Goal: Information Seeking & Learning: Learn about a topic

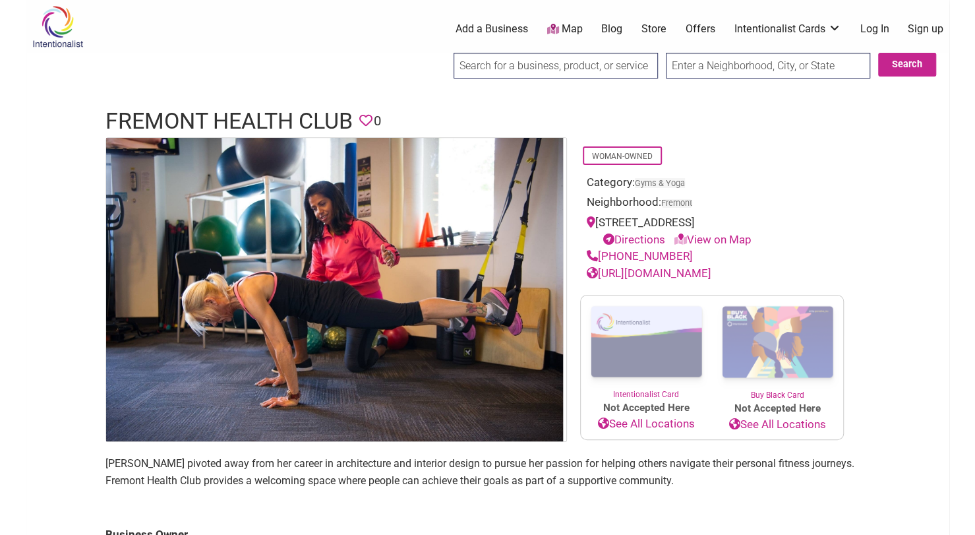
click at [688, 270] on link "https://www.fremonthc.com/" at bounding box center [649, 272] width 125 height 13
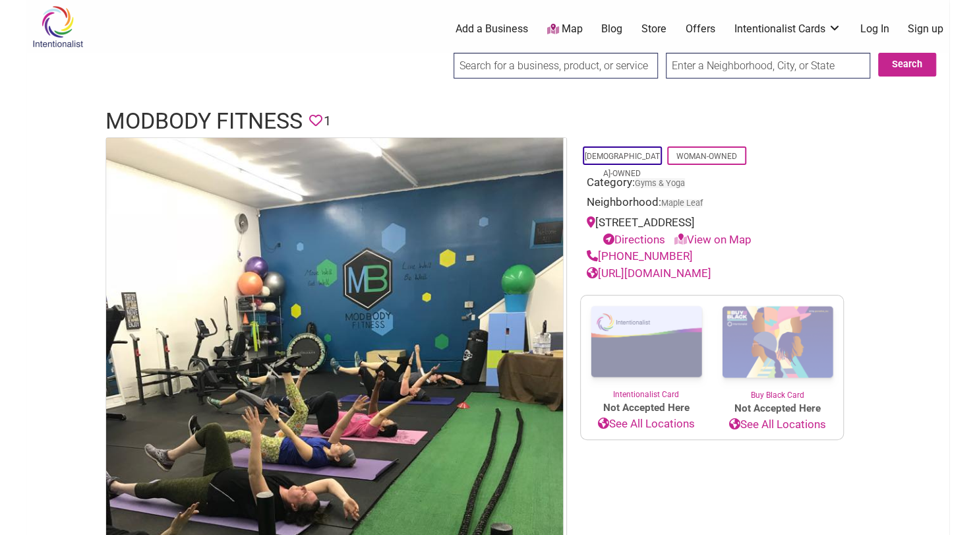
click at [698, 273] on link "[URL][DOMAIN_NAME]" at bounding box center [649, 272] width 125 height 13
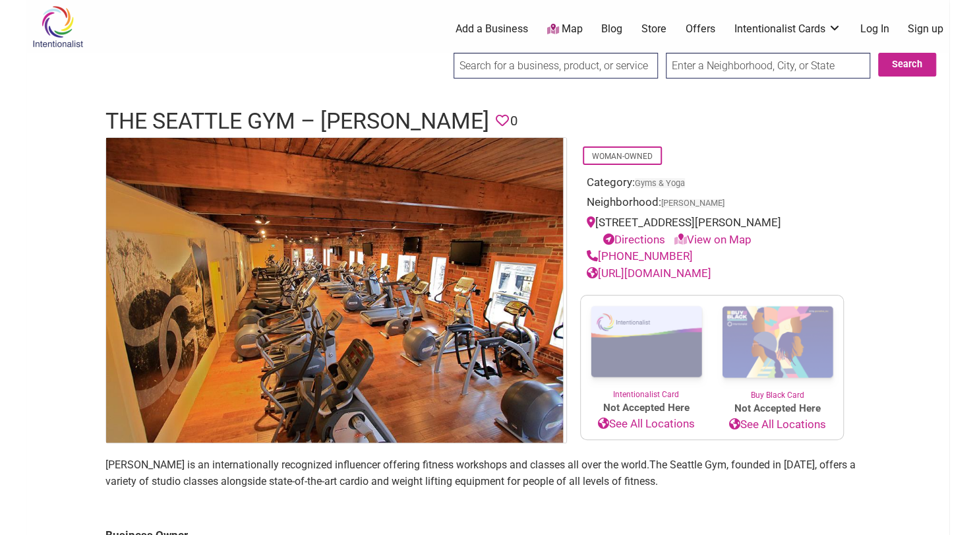
click at [669, 274] on link "[URL][DOMAIN_NAME]" at bounding box center [649, 272] width 125 height 13
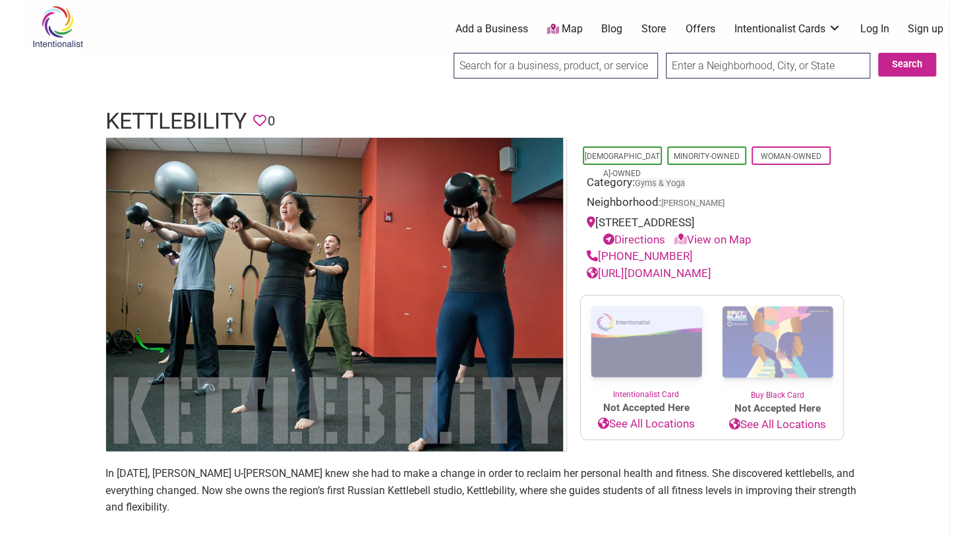
click at [649, 274] on link "[URL][DOMAIN_NAME]" at bounding box center [649, 272] width 125 height 13
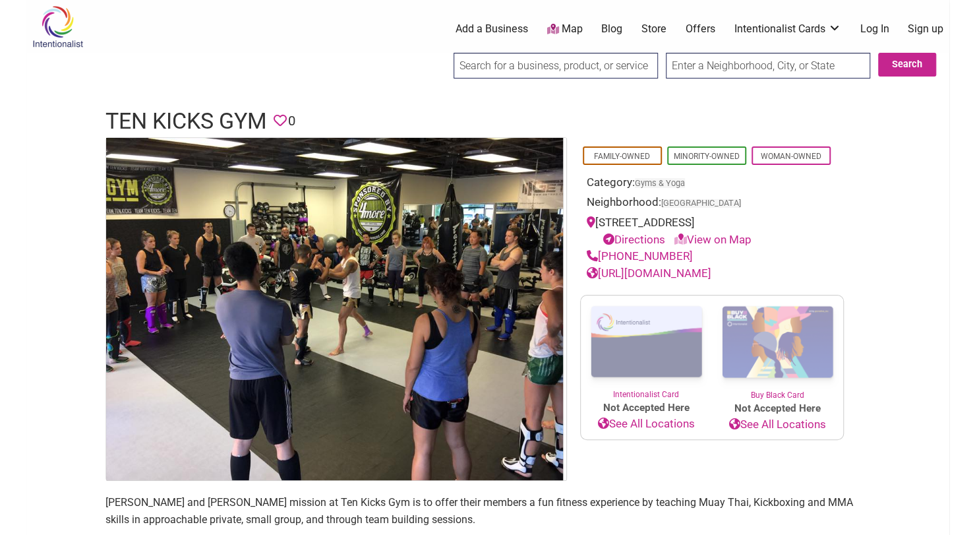
click at [658, 268] on link "[URL][DOMAIN_NAME]" at bounding box center [649, 272] width 125 height 13
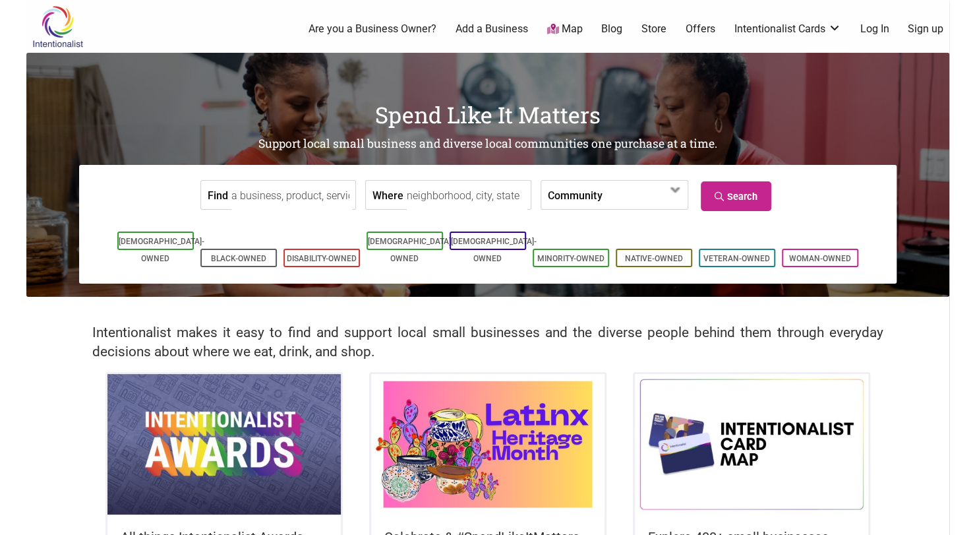
click at [394, 194] on label "Where" at bounding box center [387, 195] width 31 height 28
click at [407, 194] on input "Where" at bounding box center [467, 196] width 121 height 30
type input "seattle, wa"
click at [731, 196] on link "Search" at bounding box center [736, 196] width 71 height 30
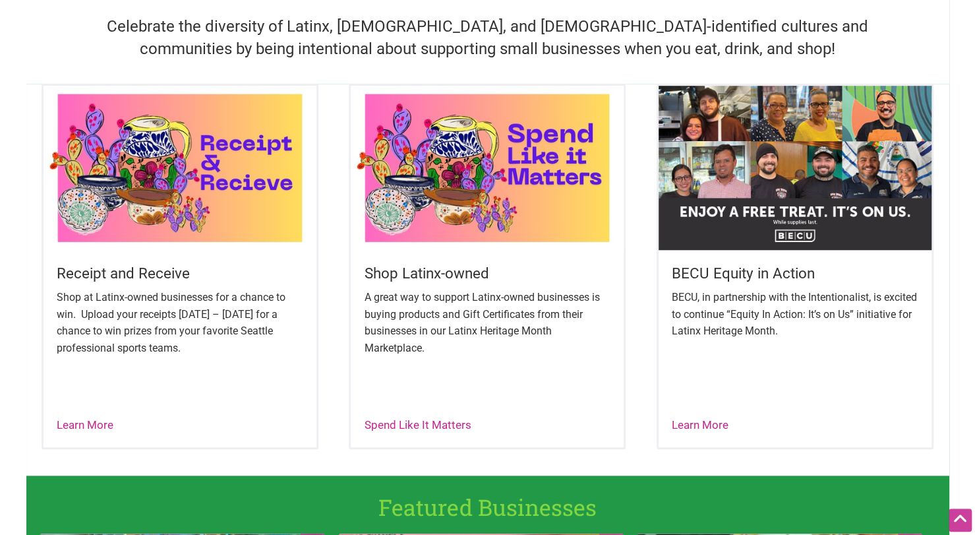
scroll to position [448, 0]
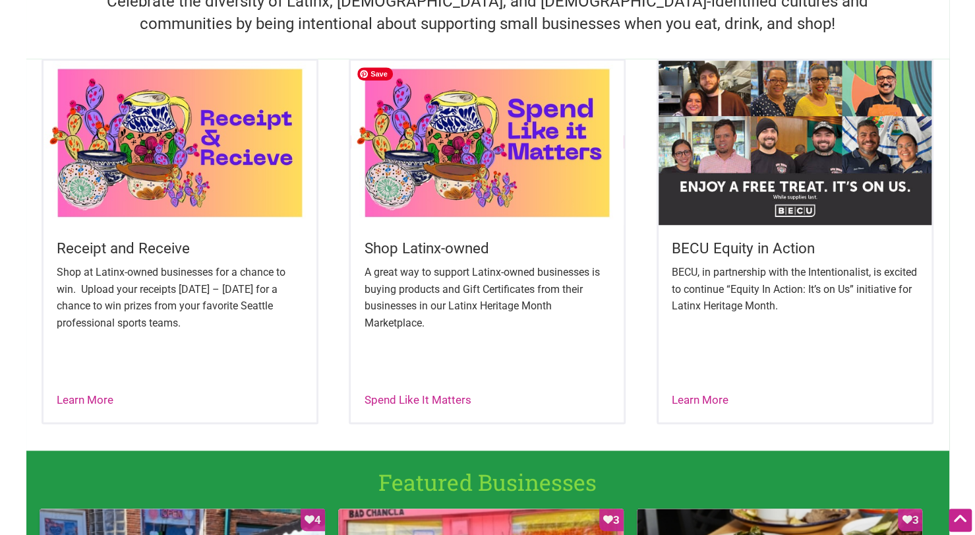
click at [444, 158] on img at bounding box center [487, 142] width 273 height 163
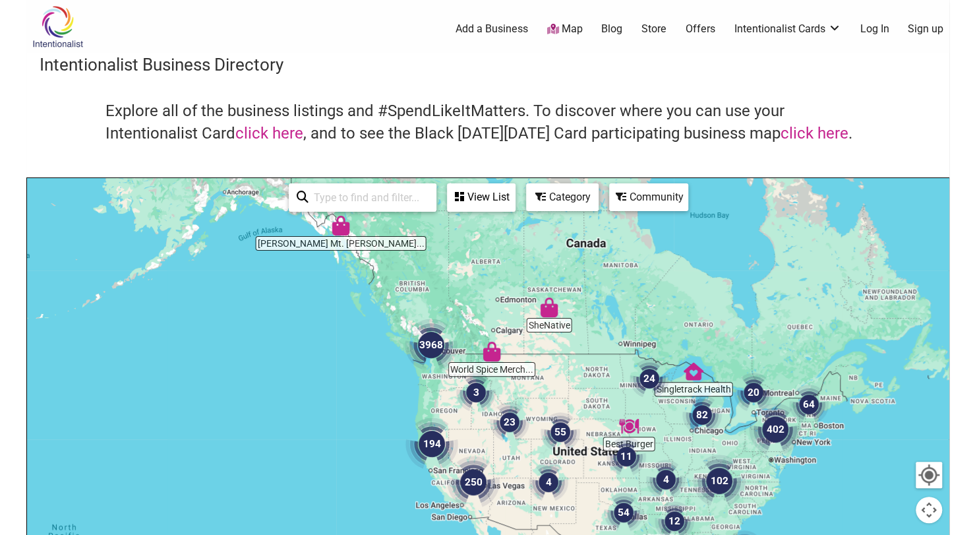
click at [480, 193] on div "View List" at bounding box center [481, 197] width 66 height 25
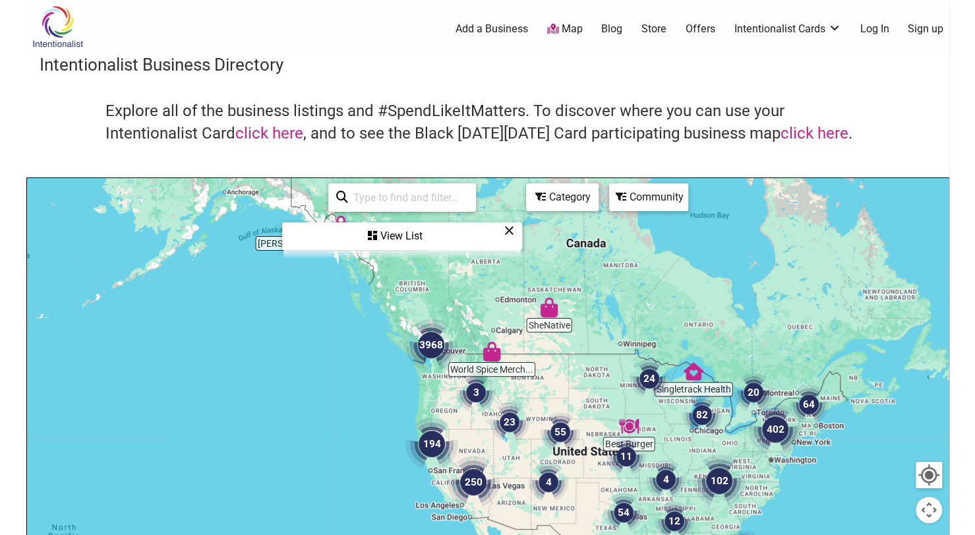
click at [510, 230] on icon at bounding box center [509, 230] width 10 height 1
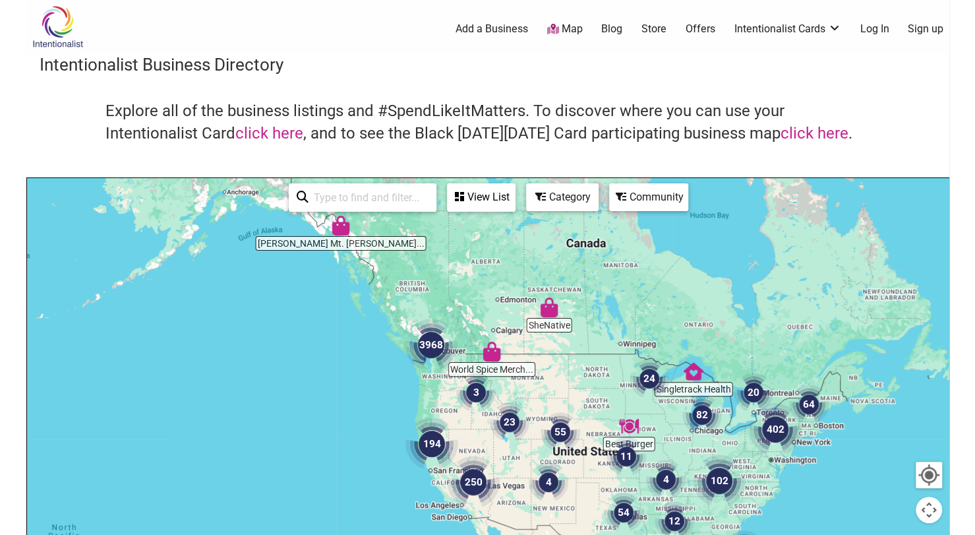
click at [427, 343] on img "3968" at bounding box center [430, 344] width 63 height 63
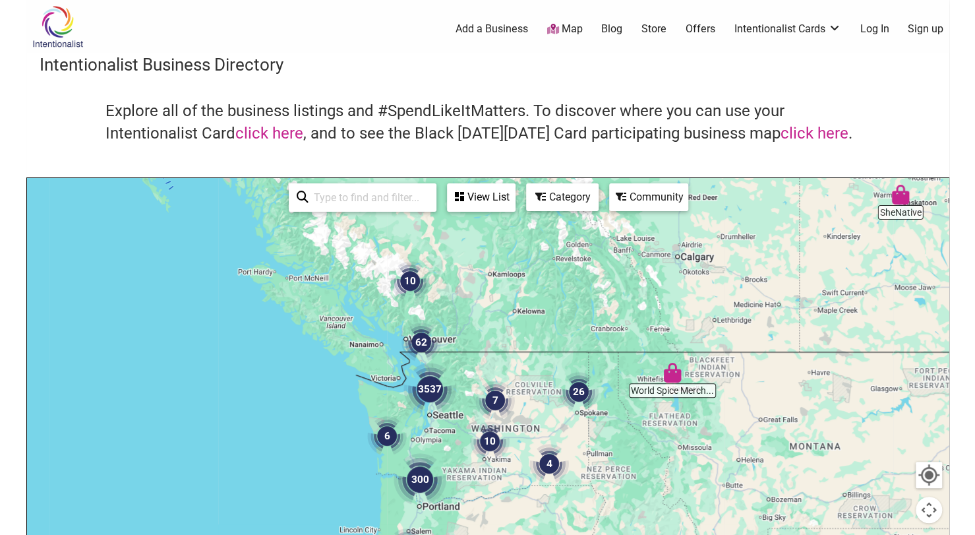
click at [430, 386] on img "3537" at bounding box center [429, 388] width 63 height 63
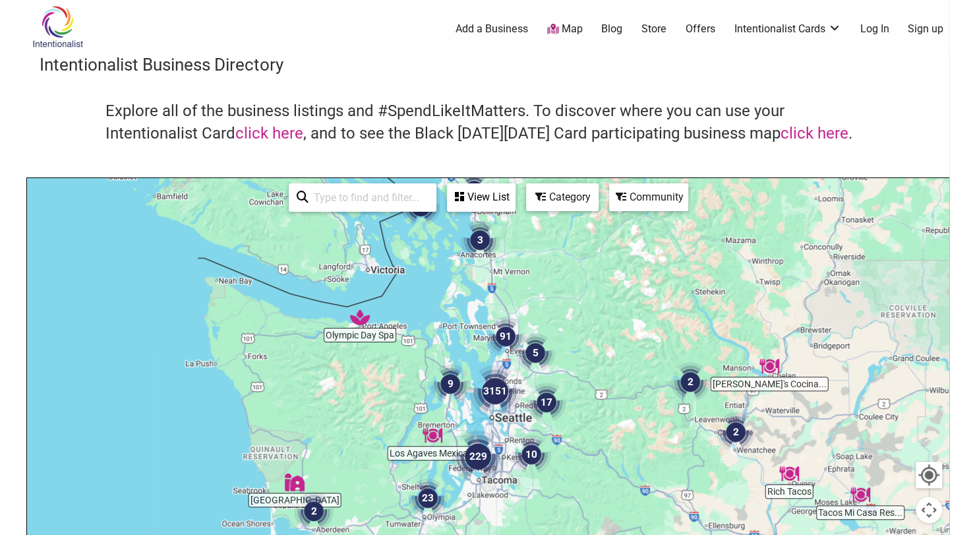
click at [495, 390] on img "3151" at bounding box center [494, 390] width 63 height 63
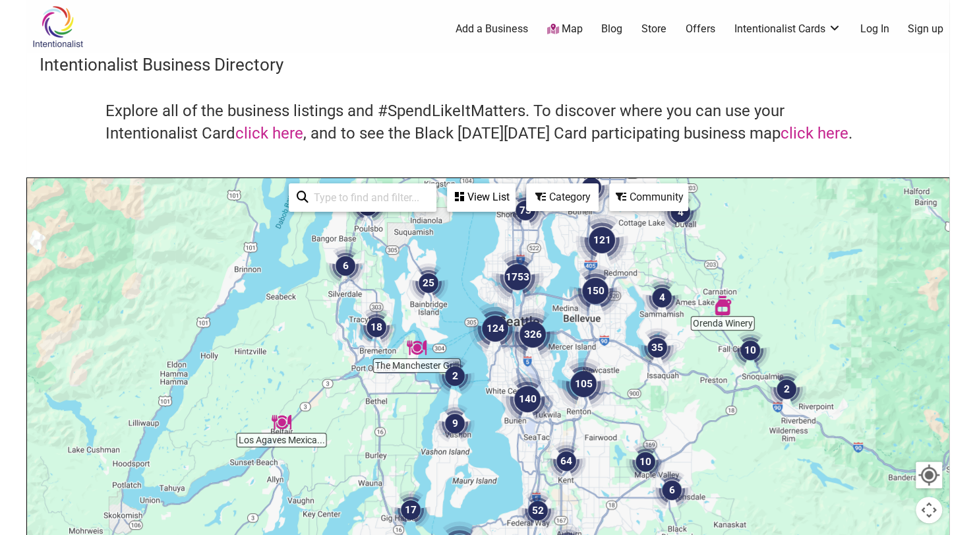
drag, startPoint x: 565, startPoint y: 247, endPoint x: 602, endPoint y: 158, distance: 97.2
click at [602, 158] on div "Intentionalist Business Directory Explore all of the business listings and #Spe…" at bounding box center [487, 372] width 923 height 639
click at [515, 274] on img "1753" at bounding box center [517, 276] width 63 height 63
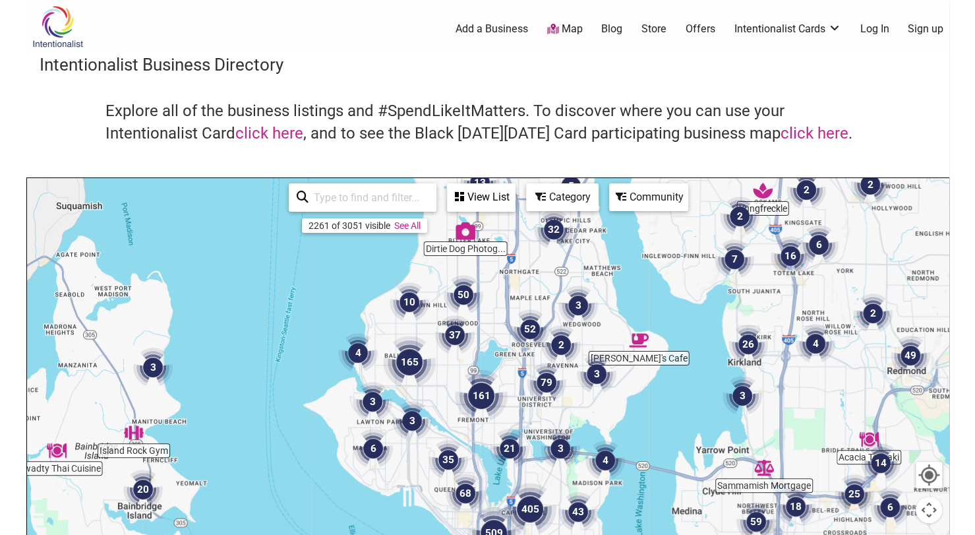
click at [466, 289] on img "50" at bounding box center [463, 295] width 50 height 50
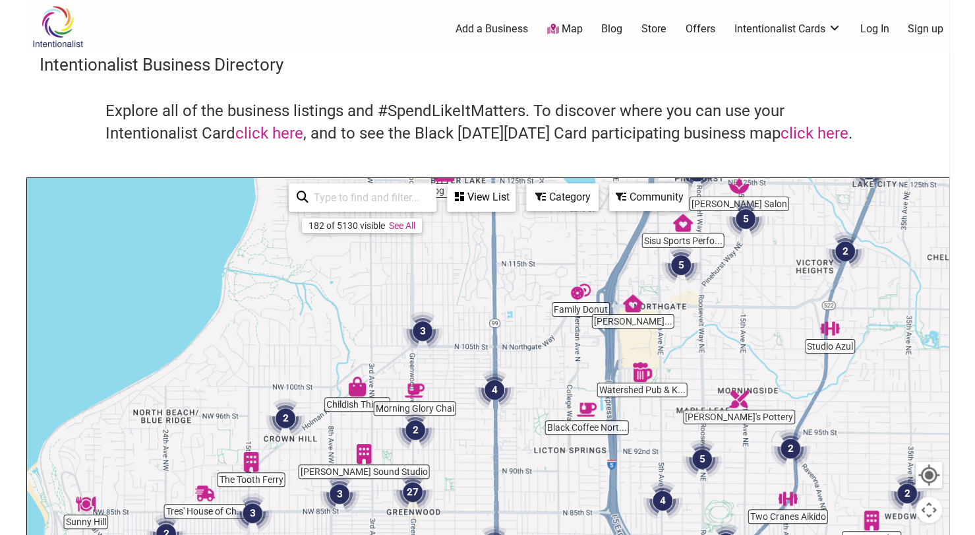
click at [494, 390] on img "4" at bounding box center [494, 390] width 50 height 50
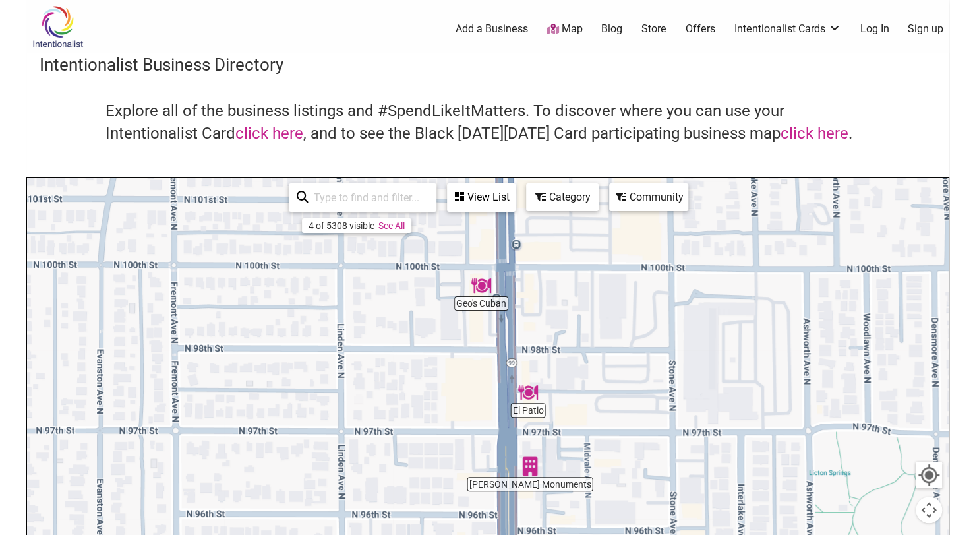
click at [525, 467] on img "Quiring Monuments" at bounding box center [530, 466] width 30 height 30
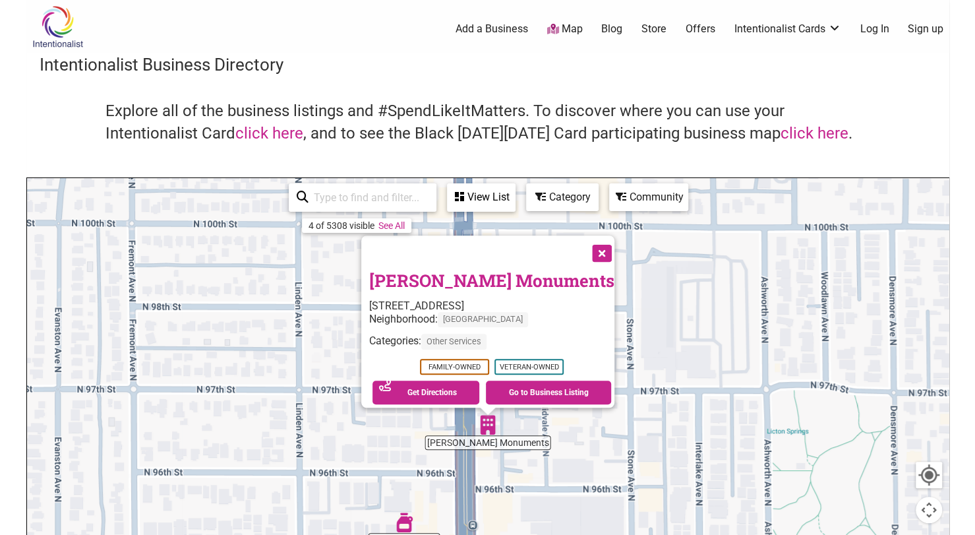
click at [714, 357] on div "To navigate, press the arrow keys. Quiring Monuments 9608 Aurora Ave N, Seattle…" at bounding box center [487, 434] width 921 height 513
click at [584, 242] on button "Close" at bounding box center [600, 251] width 33 height 33
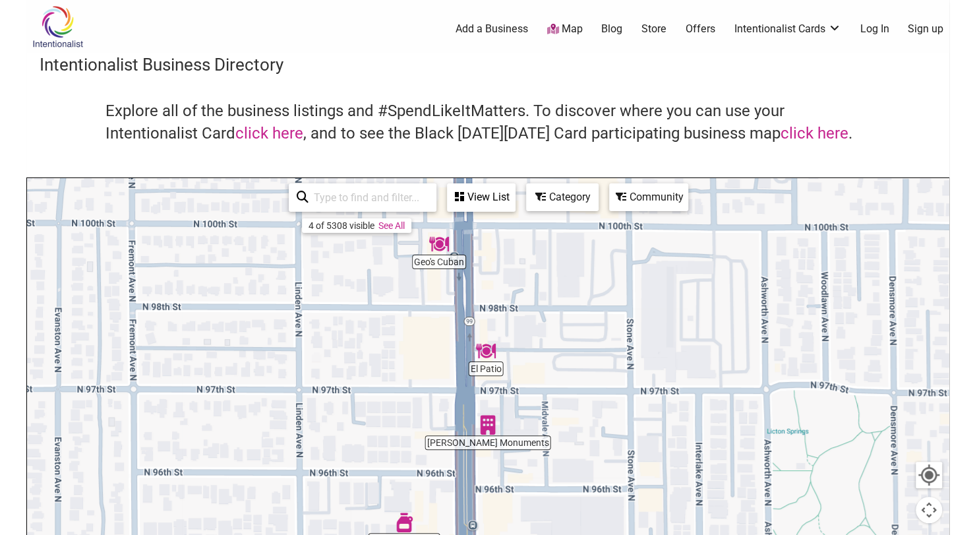
click at [662, 296] on div "To navigate, press the arrow keys." at bounding box center [487, 434] width 921 height 513
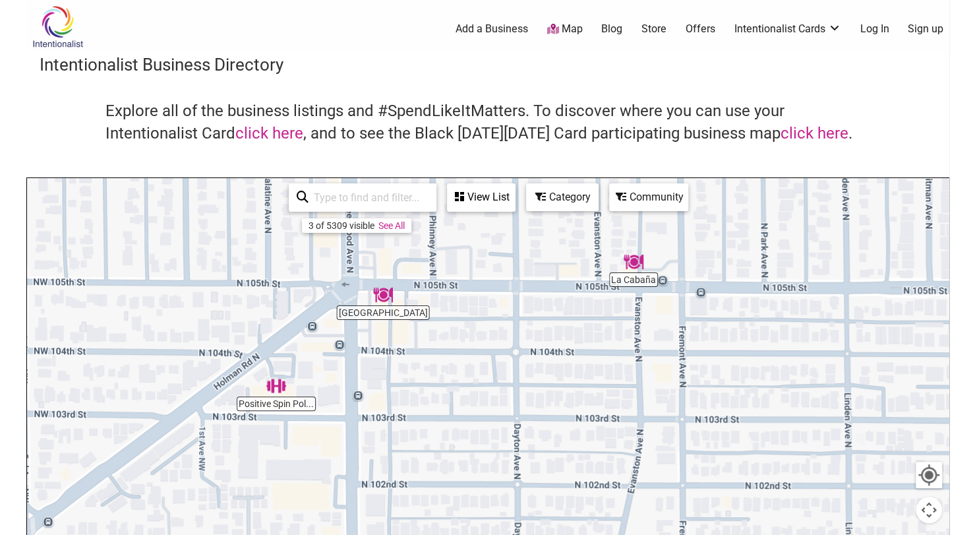
click at [273, 383] on img "Positive Spin Pole Dance Fitness" at bounding box center [276, 385] width 30 height 30
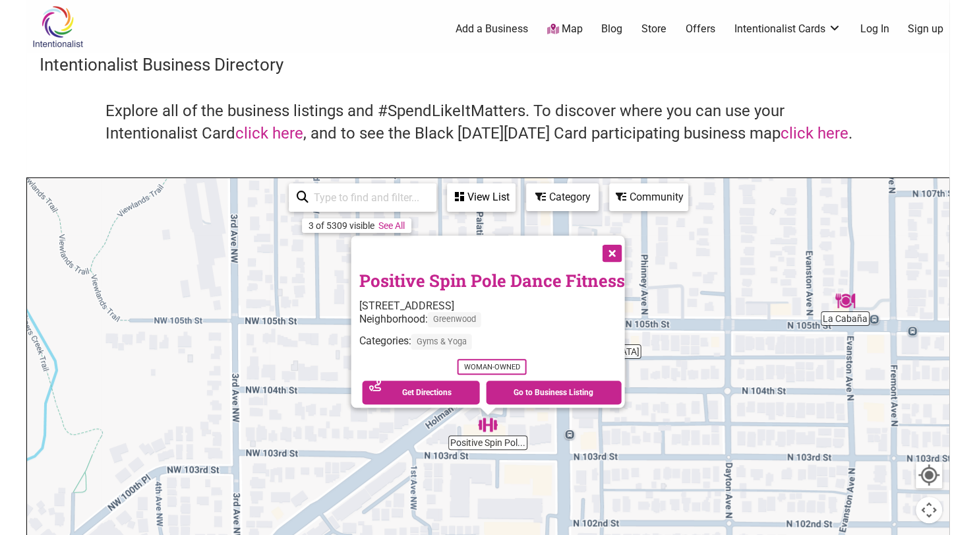
click at [707, 183] on div "To navigate, press the arrow keys. Positive Spin Pole Dance Fitness 124 N 103rd…" at bounding box center [487, 434] width 921 height 513
click at [614, 248] on button "Close" at bounding box center [610, 251] width 33 height 33
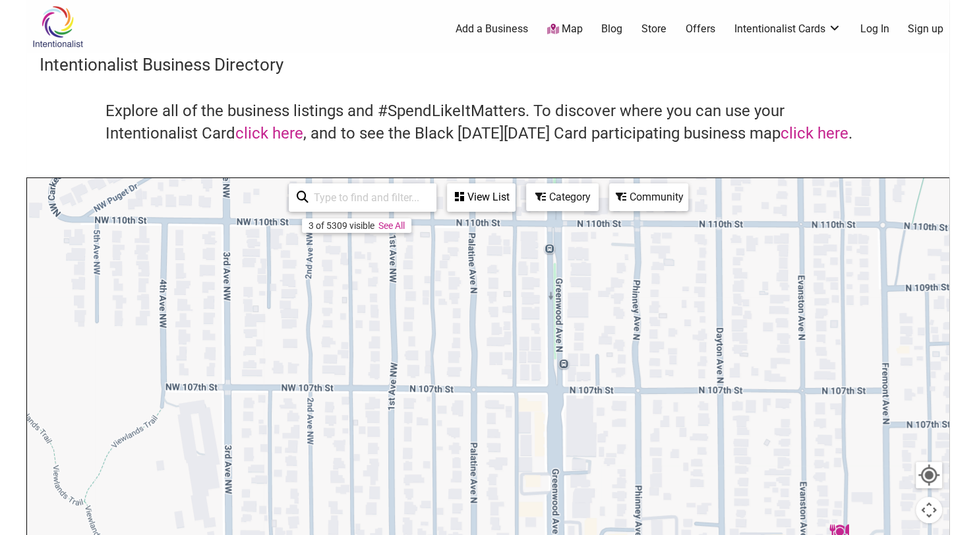
drag, startPoint x: 839, startPoint y: 254, endPoint x: 831, endPoint y: 492, distance: 238.1
click at [831, 492] on div "To navigate, press the arrow keys." at bounding box center [487, 434] width 921 height 513
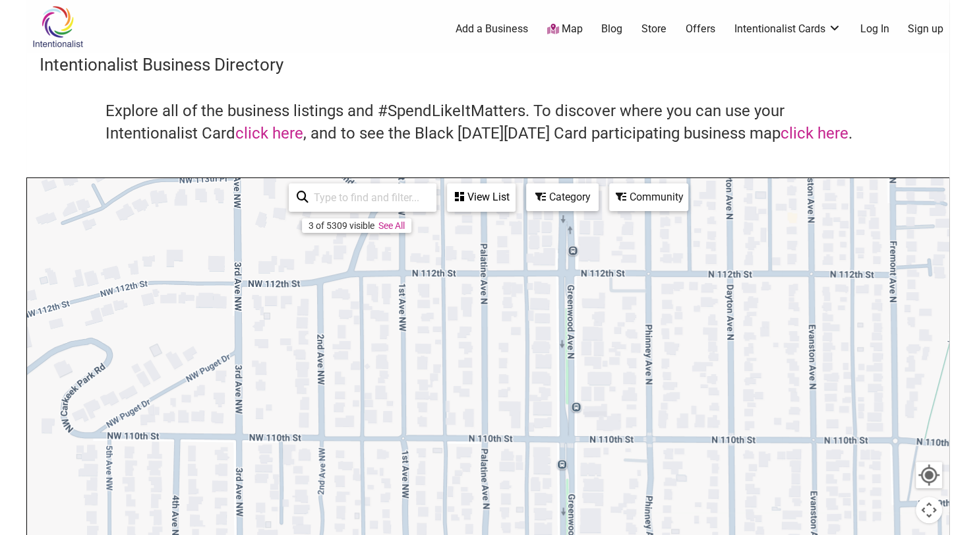
drag, startPoint x: 798, startPoint y: 288, endPoint x: 809, endPoint y: 520, distance: 232.3
click at [809, 520] on div "To navigate, press the arrow keys." at bounding box center [487, 434] width 921 height 513
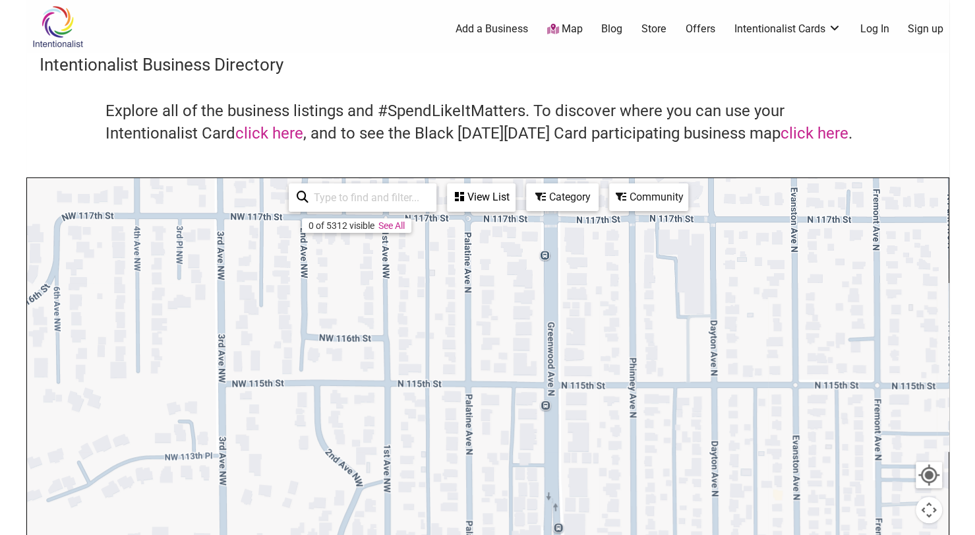
drag, startPoint x: 805, startPoint y: 248, endPoint x: 789, endPoint y: 535, distance: 287.2
click at [789, 534] on html "× Menu 0 Add a Business Map Blog Store Offers Intentionalist Cards Buy Black Ca…" at bounding box center [487, 267] width 975 height 535
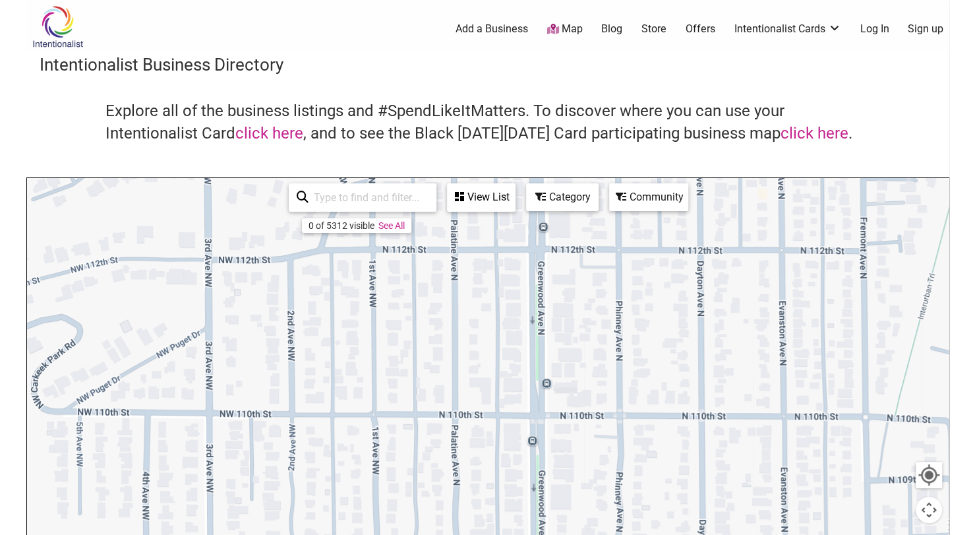
drag, startPoint x: 749, startPoint y: 374, endPoint x: 749, endPoint y: -68, distance: 442.3
click at [749, 0] on html "× Menu 0 Add a Business Map Blog Store Offers Intentionalist Cards Buy Black Ca…" at bounding box center [487, 267] width 975 height 535
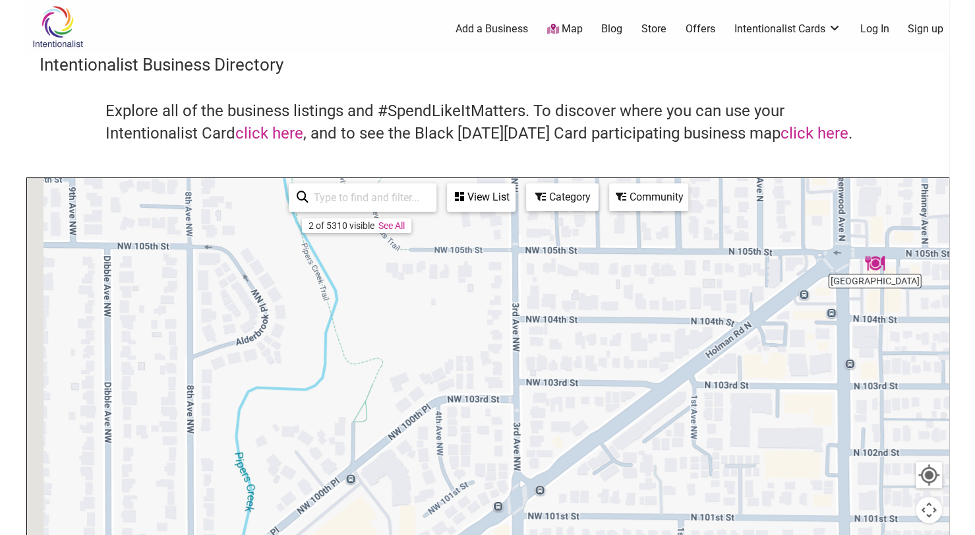
drag, startPoint x: 499, startPoint y: 344, endPoint x: 794, endPoint y: -5, distance: 456.5
click at [794, 0] on html "× Menu 0 Add a Business Map Blog Store Offers Intentionalist Cards Buy Black Ca…" at bounding box center [487, 267] width 975 height 535
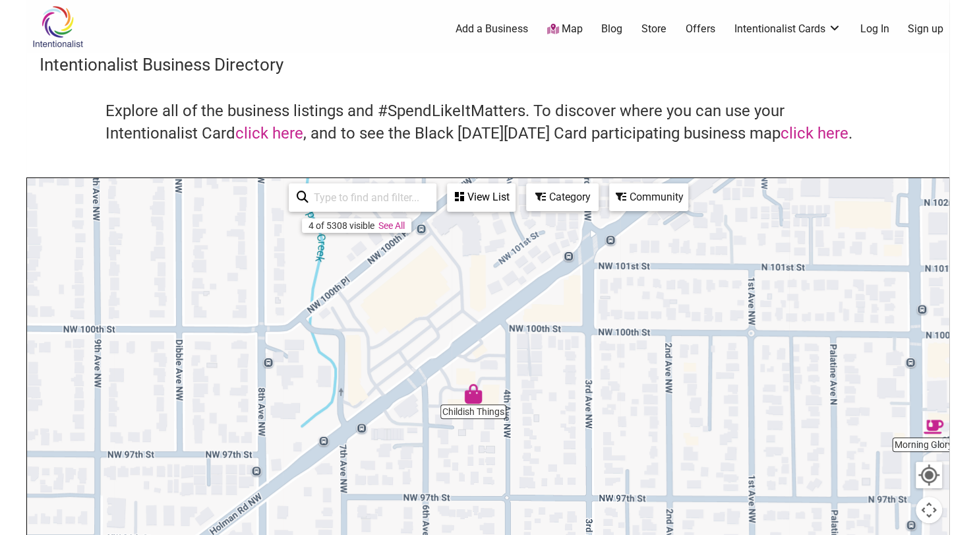
drag, startPoint x: 362, startPoint y: 361, endPoint x: 378, endPoint y: 177, distance: 184.6
click at [378, 177] on div "To navigate the map with touch gestures double-tap and hold your finger on the …" at bounding box center [487, 434] width 923 height 514
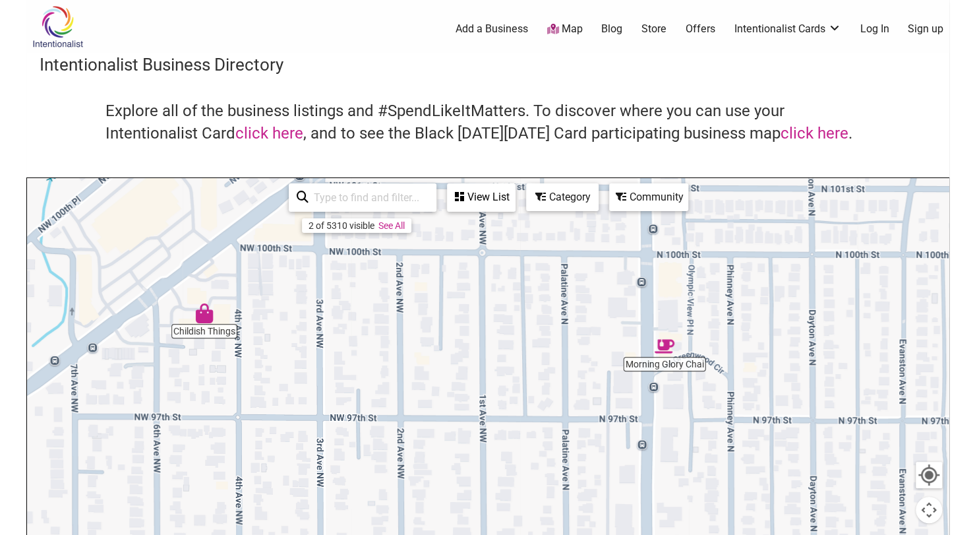
drag, startPoint x: 714, startPoint y: 424, endPoint x: 438, endPoint y: 344, distance: 287.6
click at [438, 344] on div "To navigate, press the arrow keys." at bounding box center [487, 434] width 921 height 513
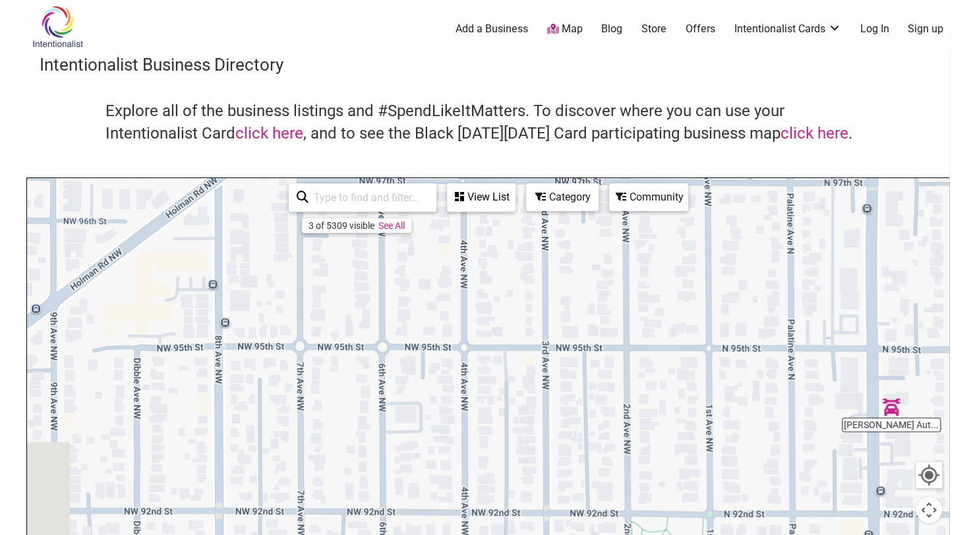
drag, startPoint x: 431, startPoint y: 449, endPoint x: 668, endPoint y: 180, distance: 358.6
click at [668, 180] on div "To navigate, press the arrow keys." at bounding box center [487, 434] width 921 height 513
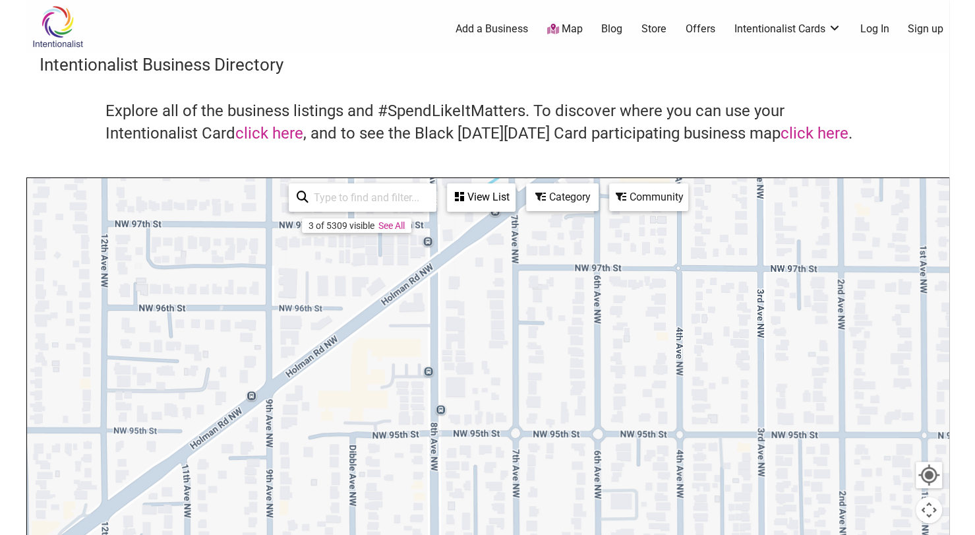
drag, startPoint x: 786, startPoint y: 415, endPoint x: 983, endPoint y: 535, distance: 230.7
click at [974, 534] on html "× Menu 0 Add a Business Map Blog Store Offers Intentionalist Cards Buy Black Ca…" at bounding box center [487, 267] width 975 height 535
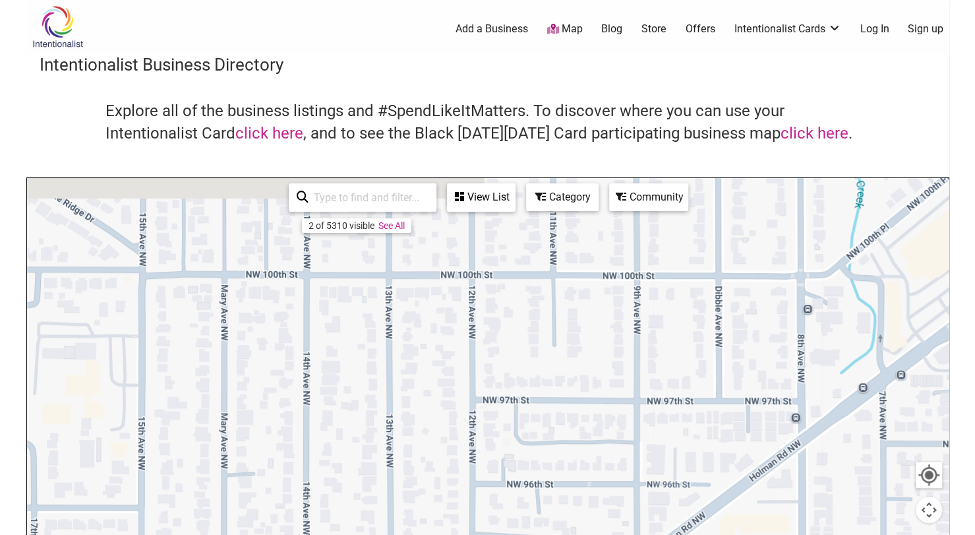
drag, startPoint x: 353, startPoint y: 359, endPoint x: 728, endPoint y: 535, distance: 414.3
click at [728, 534] on html "× Menu 0 Add a Business Map Blog Store Offers Intentionalist Cards Buy Black Ca…" at bounding box center [487, 267] width 975 height 535
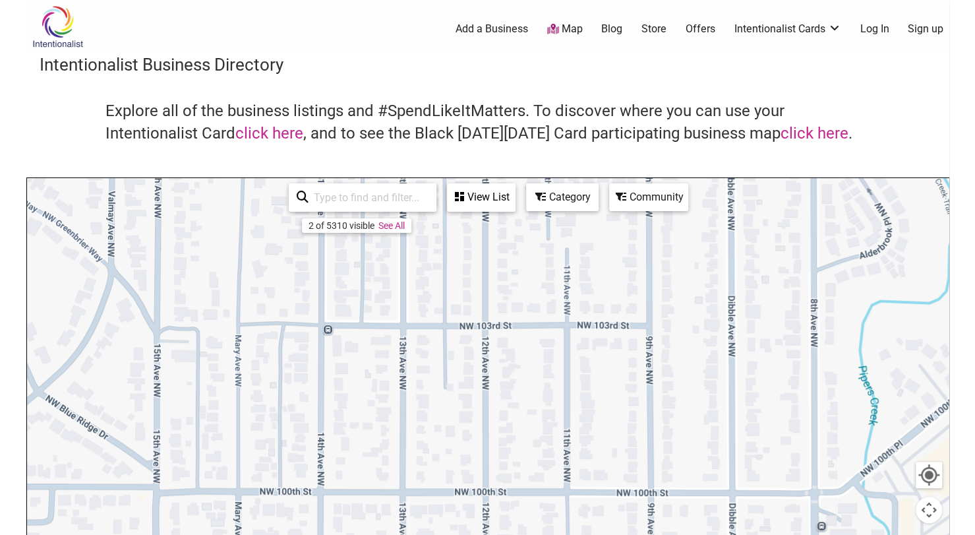
drag, startPoint x: 685, startPoint y: 308, endPoint x: 693, endPoint y: 535, distance: 226.2
click at [693, 534] on html "× Menu 0 Add a Business Map Blog Store Offers Intentionalist Cards Buy Black Ca…" at bounding box center [487, 267] width 975 height 535
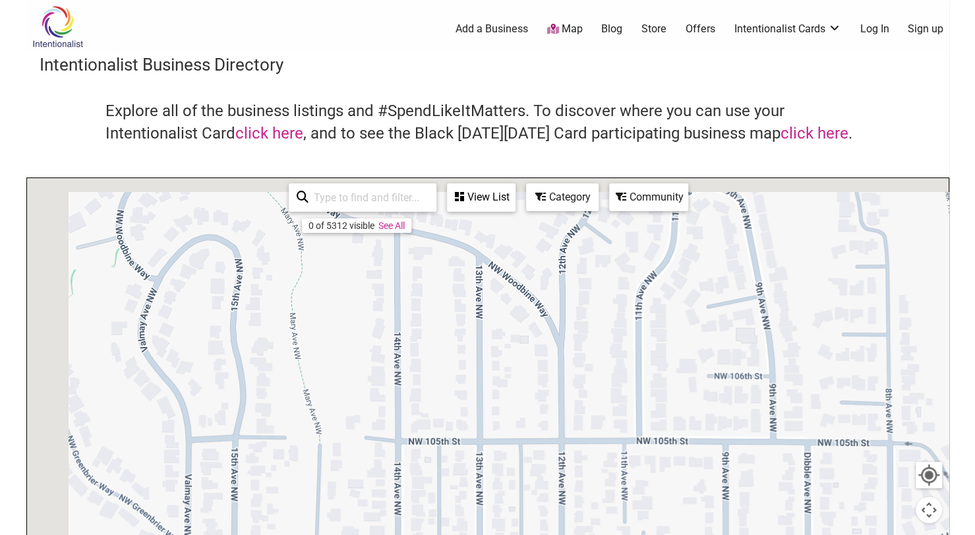
drag, startPoint x: 746, startPoint y: 243, endPoint x: 815, endPoint y: 535, distance: 300.1
click at [815, 534] on html "× Menu 0 Add a Business Map Blog Store Offers Intentionalist Cards Buy Black Ca…" at bounding box center [487, 267] width 975 height 535
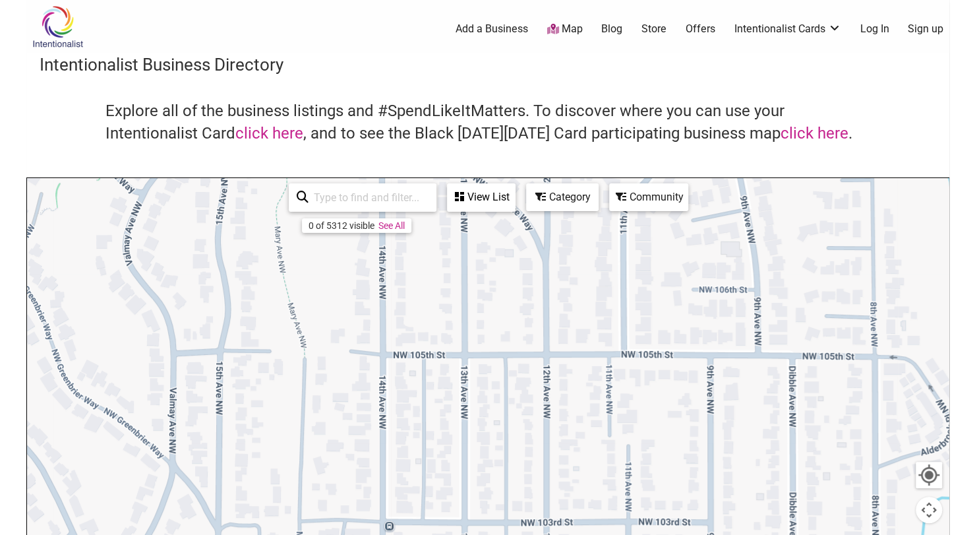
drag, startPoint x: 769, startPoint y: 394, endPoint x: 715, endPoint y: -80, distance: 476.3
click at [715, 0] on html "× Menu 0 Add a Business Map Blog Store Offers Intentionalist Cards Buy Black Ca…" at bounding box center [487, 267] width 975 height 535
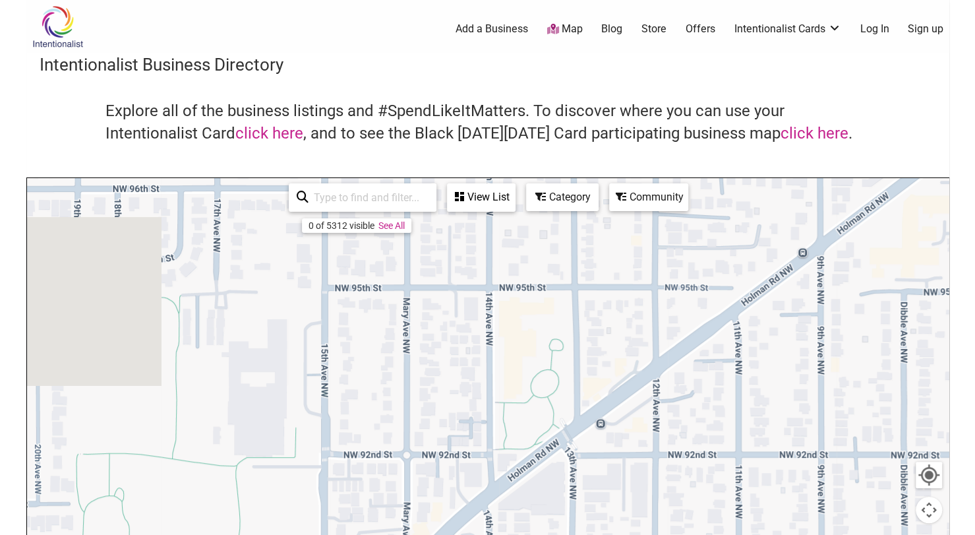
drag, startPoint x: 670, startPoint y: 382, endPoint x: 919, endPoint y: -63, distance: 510.5
click at [919, 0] on html "× Menu 0 Add a Business Map Blog Store Offers Intentionalist Cards Buy Black Ca…" at bounding box center [487, 267] width 975 height 535
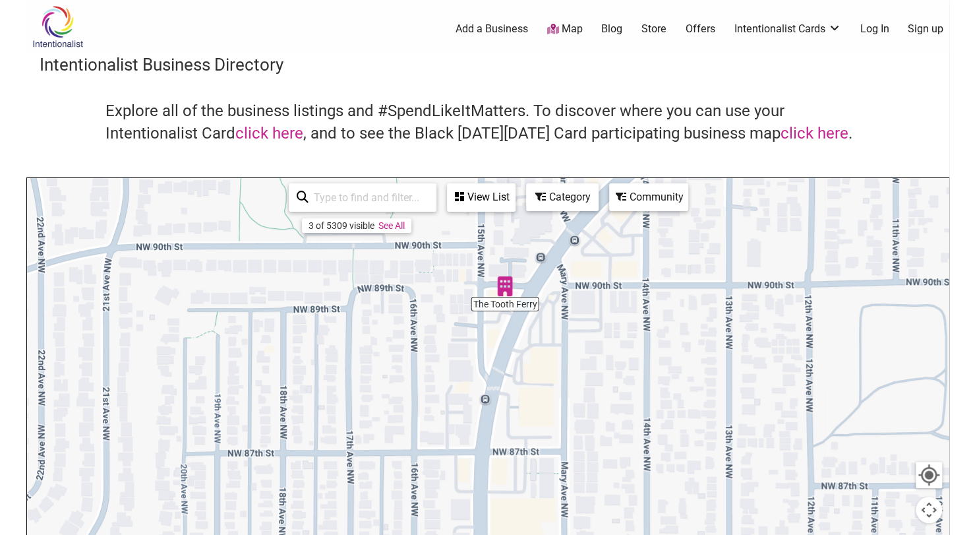
drag, startPoint x: 471, startPoint y: 370, endPoint x: 535, endPoint y: 128, distance: 250.4
click at [535, 128] on div "Intentionalist Business Directory Explore all of the business listings and #Spe…" at bounding box center [487, 372] width 923 height 639
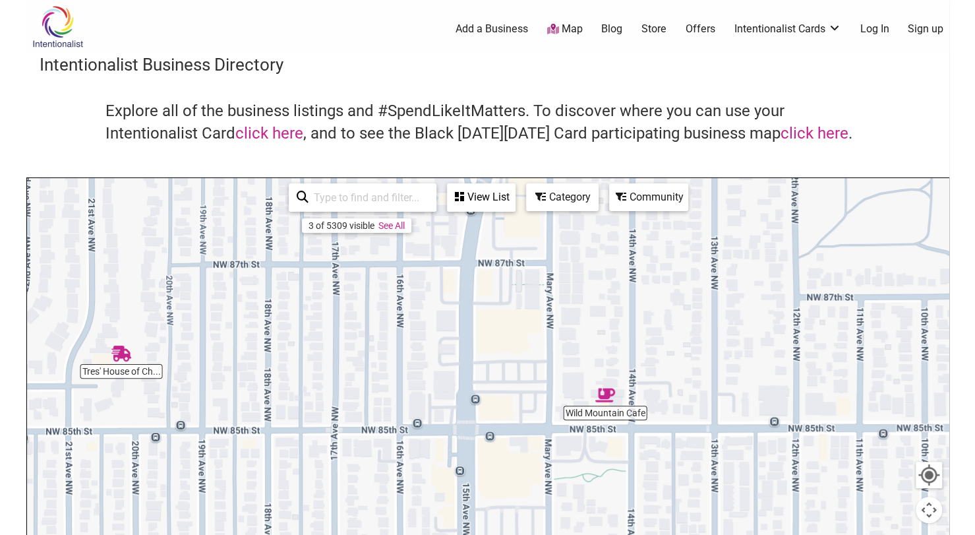
drag, startPoint x: 538, startPoint y: 412, endPoint x: 521, endPoint y: 216, distance: 196.5
click at [521, 216] on div "To navigate, press the arrow keys." at bounding box center [487, 434] width 921 height 513
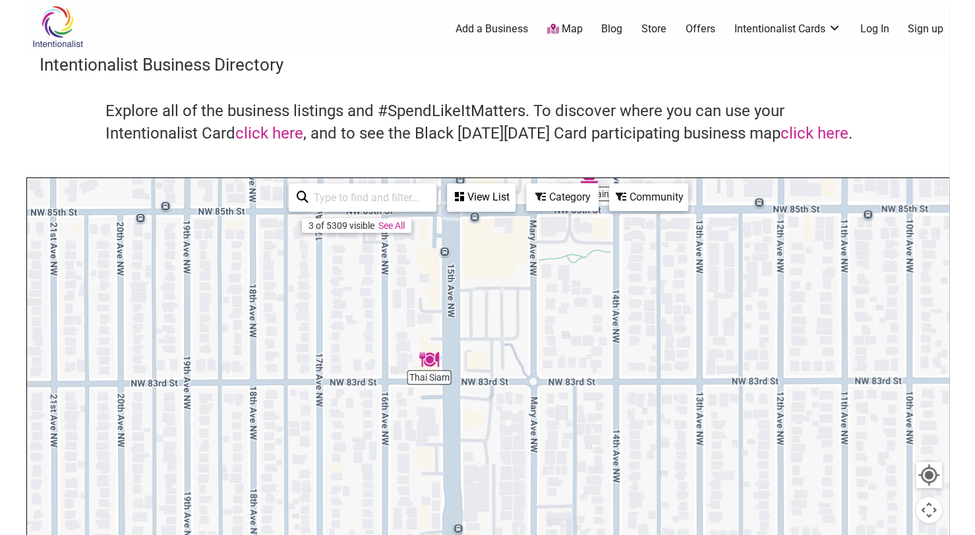
drag, startPoint x: 503, startPoint y: 387, endPoint x: 490, endPoint y: 173, distance: 213.9
click at [490, 173] on div "Intentionalist Business Directory Explore all of the business listings and #Spe…" at bounding box center [487, 372] width 923 height 639
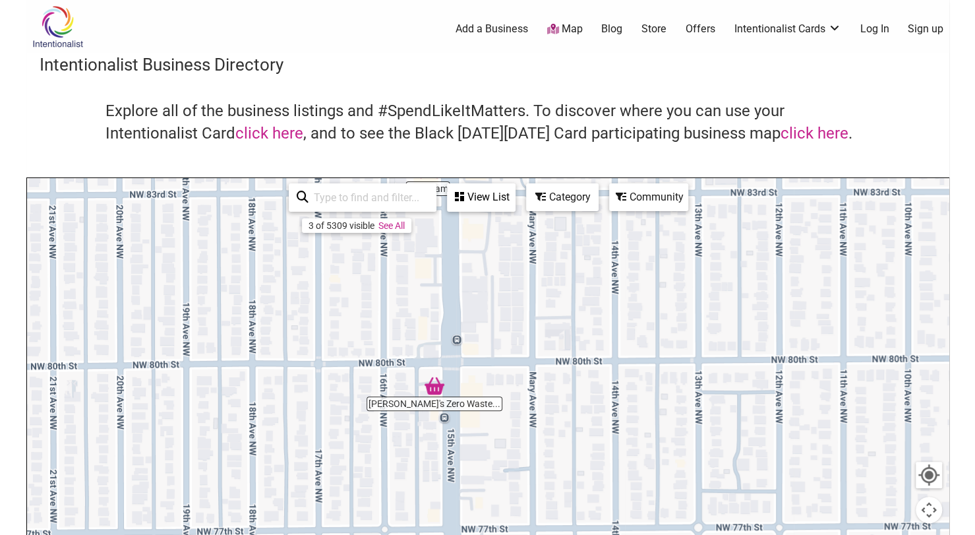
drag, startPoint x: 519, startPoint y: 424, endPoint x: 518, endPoint y: 231, distance: 192.5
click at [518, 231] on div "To navigate, press the arrow keys." at bounding box center [487, 434] width 921 height 513
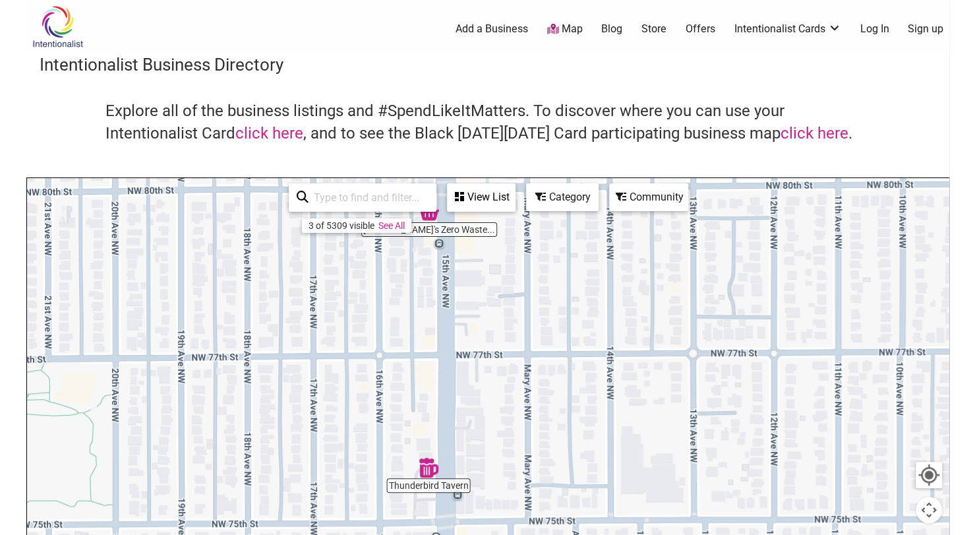
drag, startPoint x: 552, startPoint y: 392, endPoint x: 544, endPoint y: 204, distance: 188.0
click at [544, 204] on div "Thai Siam Thunderbird Tavern Mimi's Zero Waste... To navigate, press the arrow …" at bounding box center [487, 434] width 921 height 513
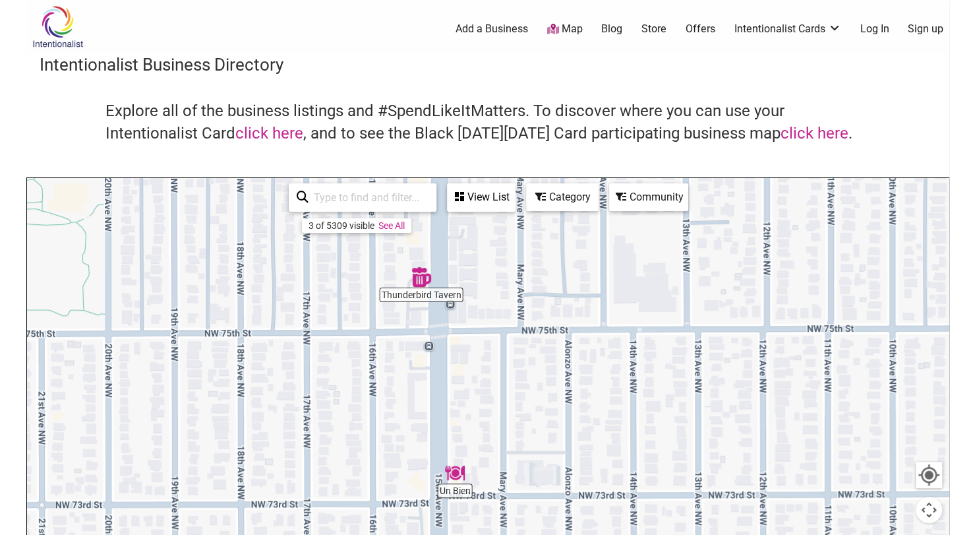
drag, startPoint x: 535, startPoint y: 407, endPoint x: 532, endPoint y: 228, distance: 179.3
click at [532, 228] on div "To navigate, press the arrow keys." at bounding box center [487, 434] width 921 height 513
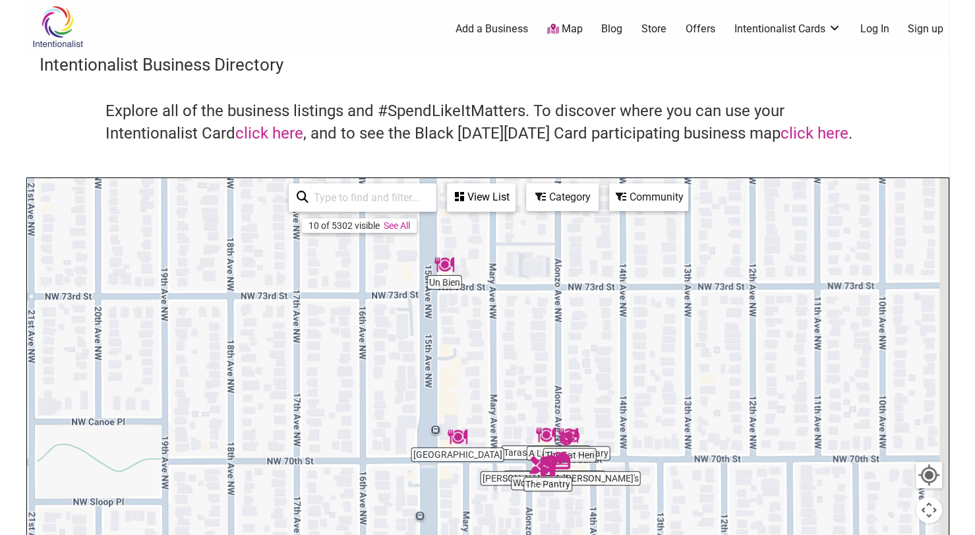
drag, startPoint x: 556, startPoint y: 406, endPoint x: 546, endPoint y: 196, distance: 210.5
click at [546, 196] on div "Tarasco Mexican R... Thunderbird Tavern Un Bien The Fat Hen Frankie & Jo's The …" at bounding box center [487, 434] width 921 height 513
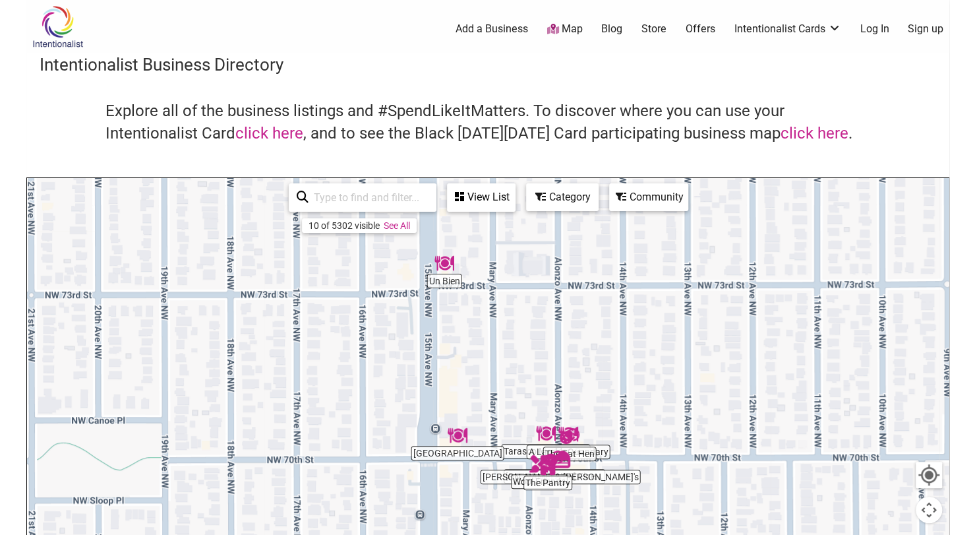
click at [548, 457] on img "The Pantry" at bounding box center [548, 465] width 30 height 30
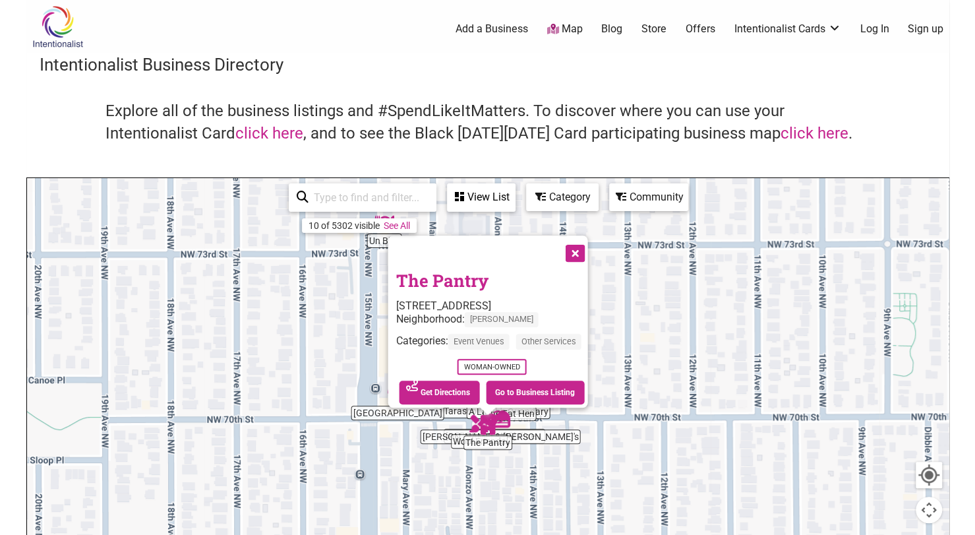
click at [664, 395] on div "To navigate, press the arrow keys. The Pantry 1417 NW 70th St, Seattle, WA 9811…" at bounding box center [487, 434] width 921 height 513
click at [579, 243] on button "Close" at bounding box center [573, 251] width 33 height 33
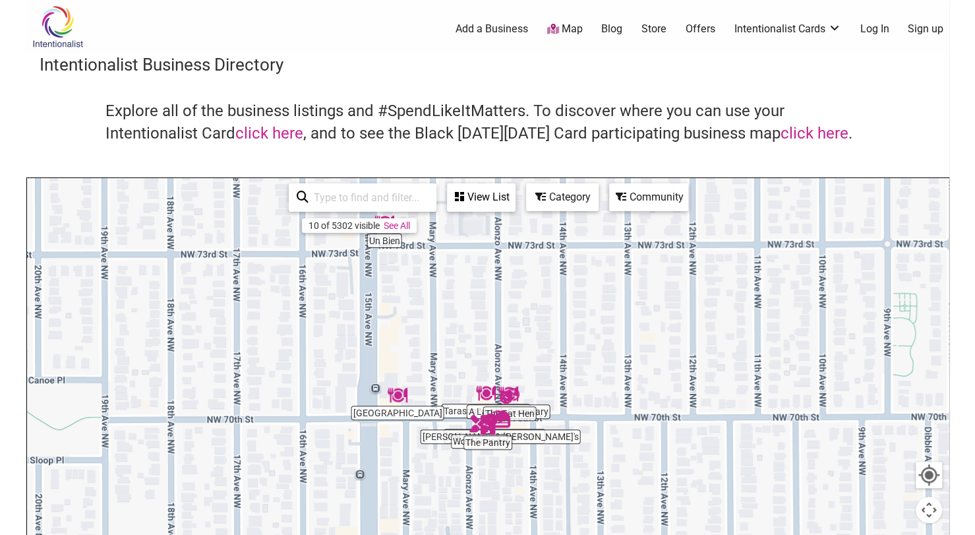
click at [933, 483] on div at bounding box center [929, 475] width 24 height 24
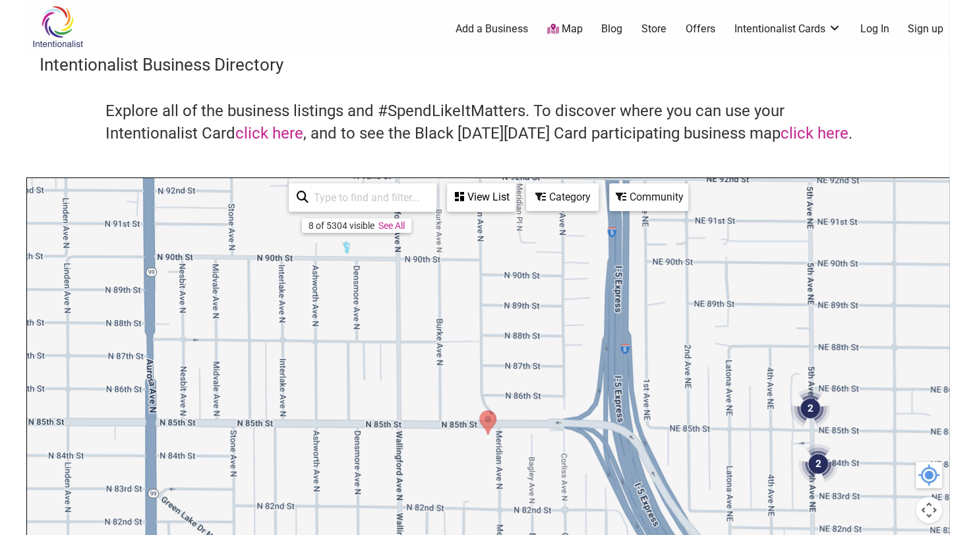
click at [572, 198] on div "Category" at bounding box center [562, 197] width 70 height 25
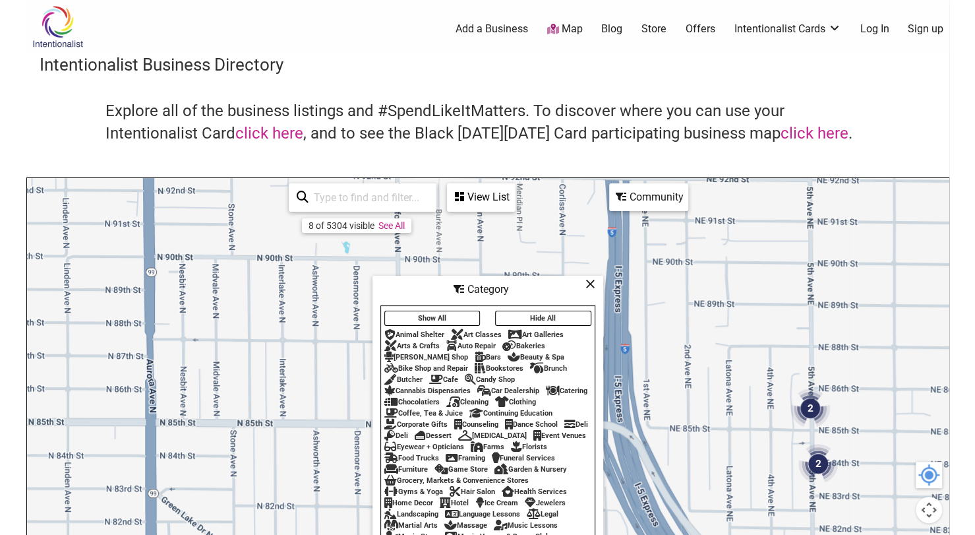
click at [422, 495] on div "Gyms & Yoga" at bounding box center [413, 491] width 59 height 9
click at [421, 496] on div "Gyms & Yoga" at bounding box center [413, 491] width 59 height 9
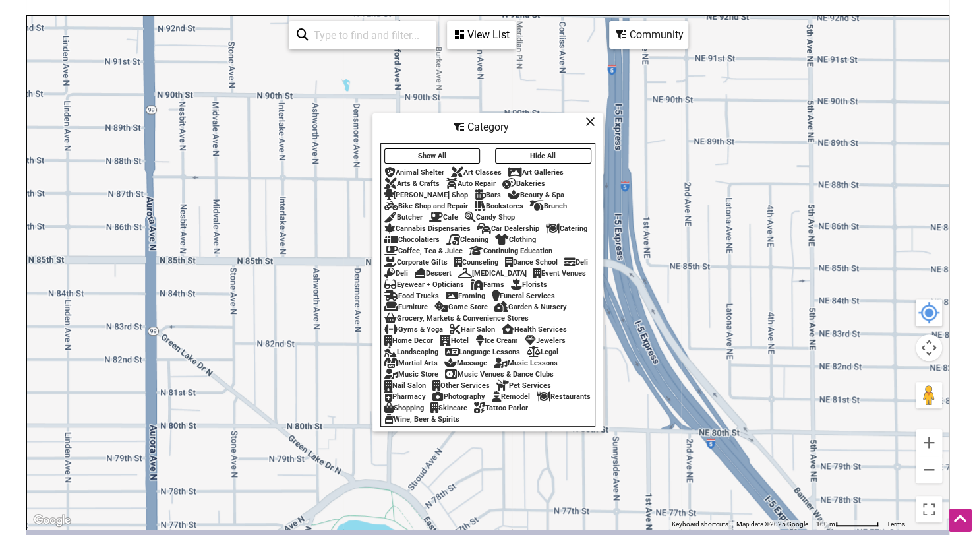
scroll to position [163, 0]
click at [928, 469] on button "Zoom out" at bounding box center [929, 468] width 26 height 26
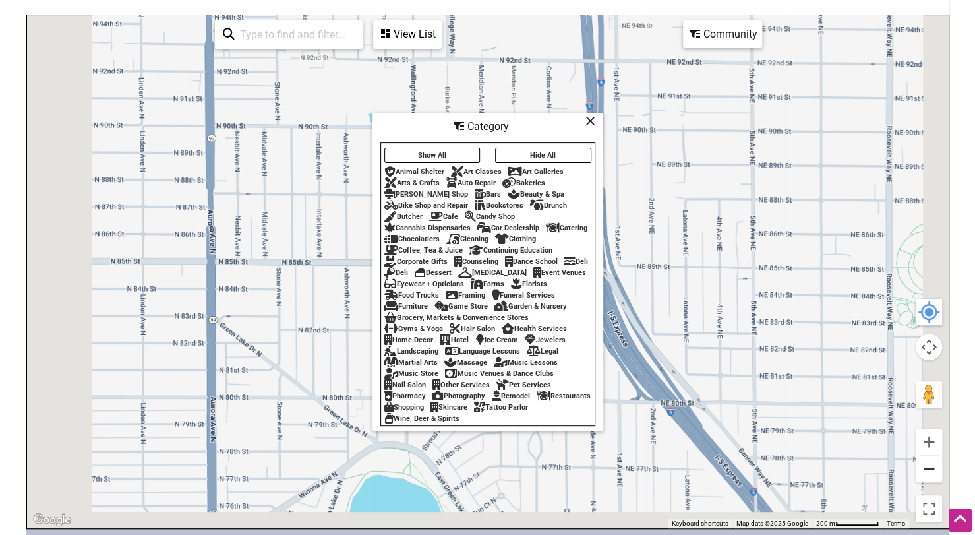
click at [928, 469] on button "Zoom out" at bounding box center [929, 468] width 26 height 26
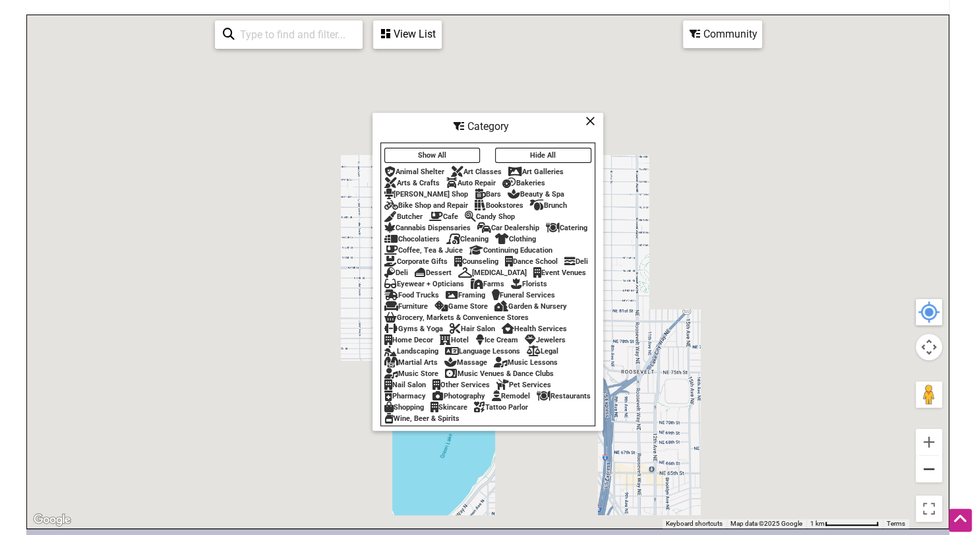
click at [928, 469] on button "Zoom out" at bounding box center [929, 468] width 26 height 26
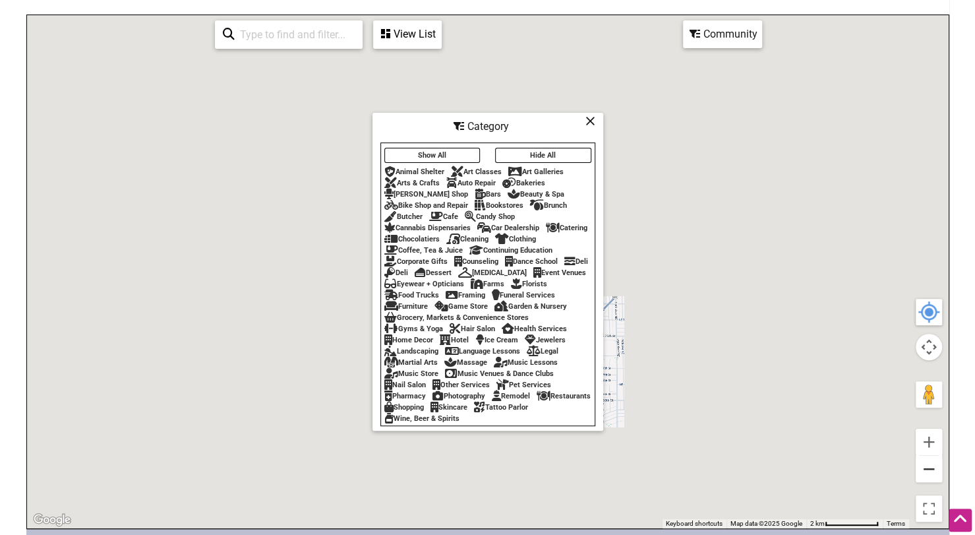
click at [928, 469] on button "Zoom out" at bounding box center [929, 468] width 26 height 26
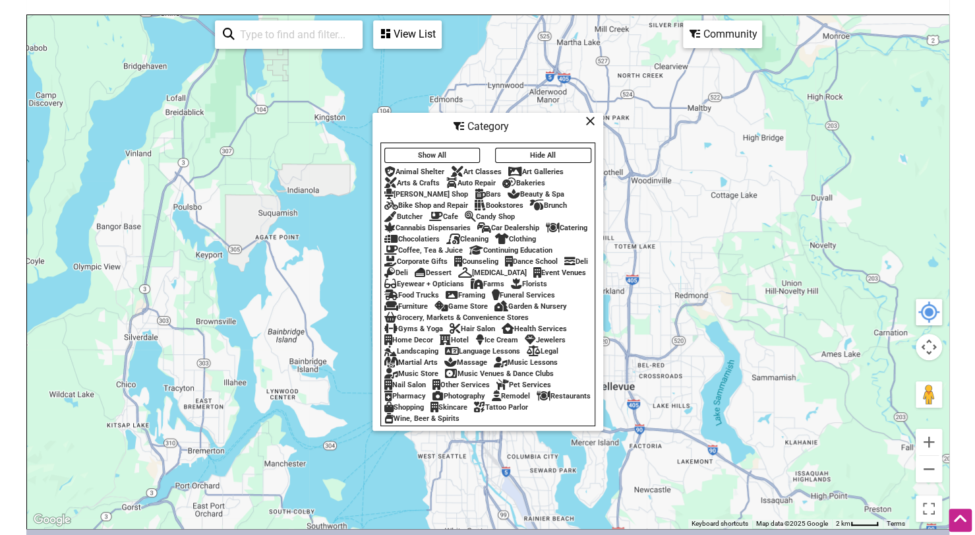
click at [592, 121] on icon at bounding box center [590, 121] width 10 height 1
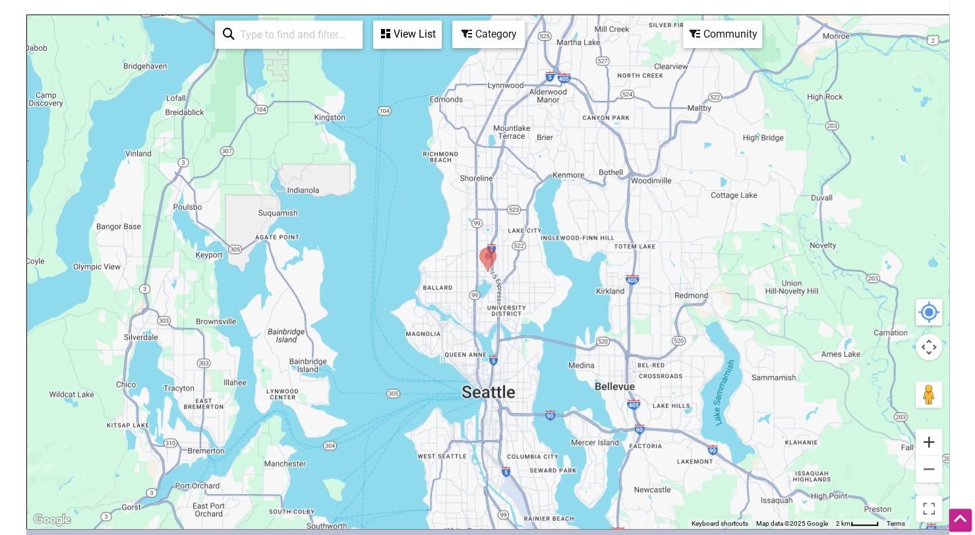
click at [931, 448] on button "Zoom in" at bounding box center [929, 441] width 26 height 26
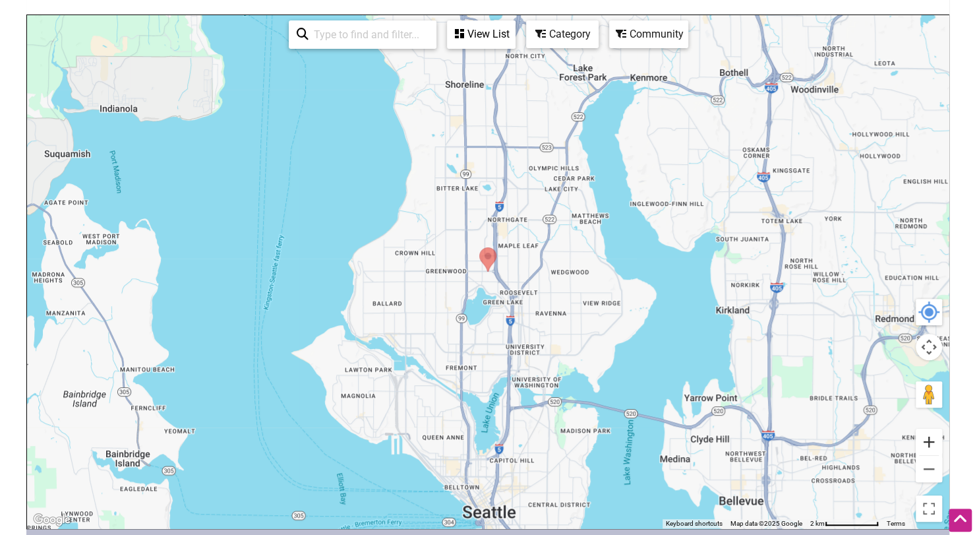
click at [931, 448] on button "Zoom in" at bounding box center [929, 441] width 26 height 26
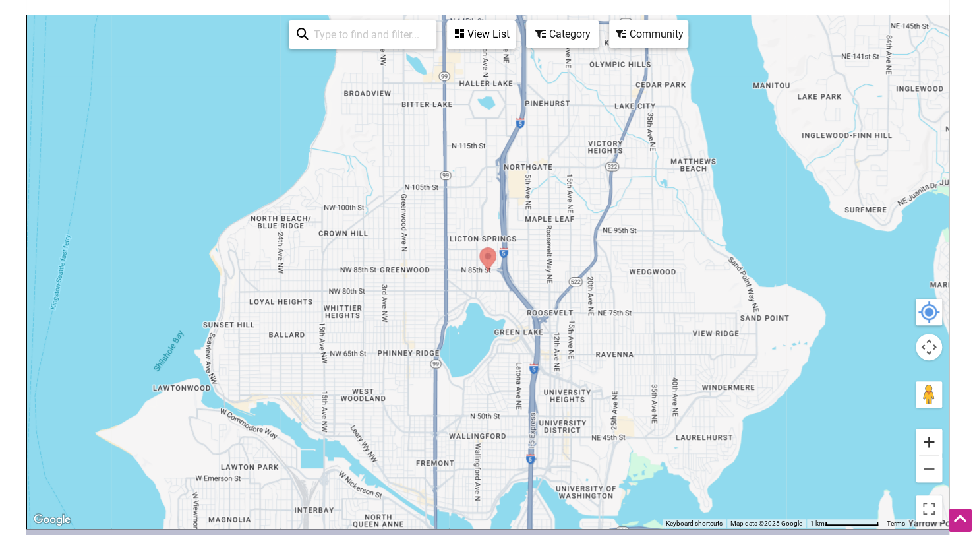
click at [931, 448] on button "Zoom in" at bounding box center [929, 441] width 26 height 26
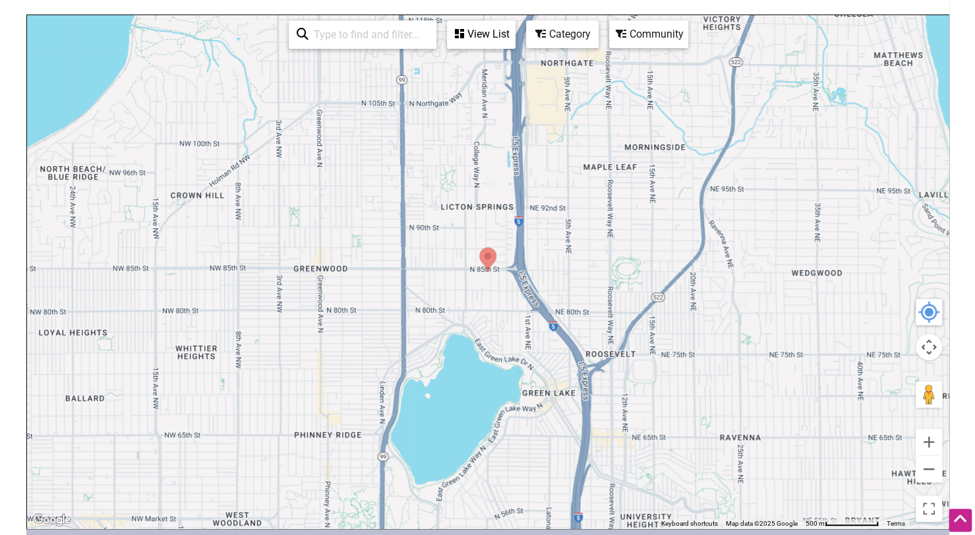
click at [492, 30] on div "View List" at bounding box center [481, 34] width 66 height 25
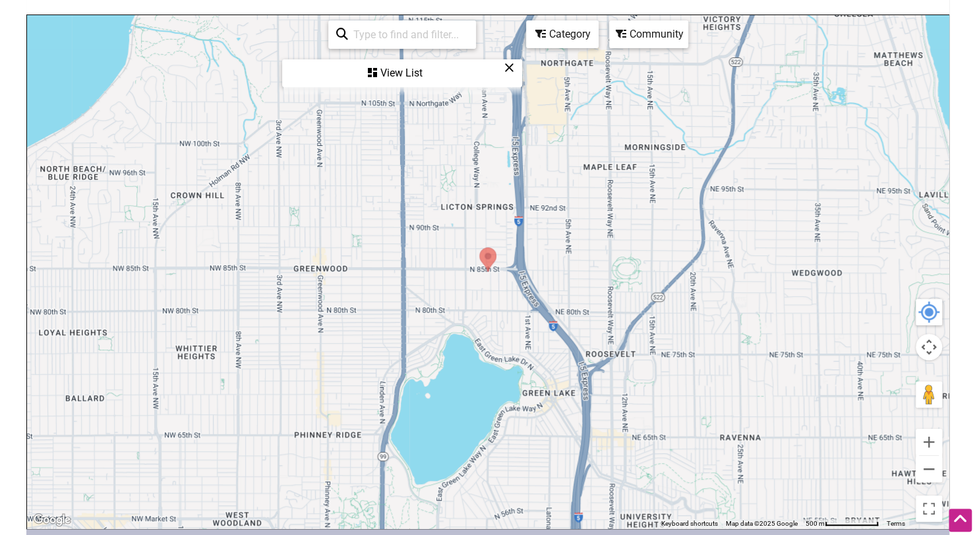
click at [389, 68] on div "View List" at bounding box center [401, 73] width 237 height 25
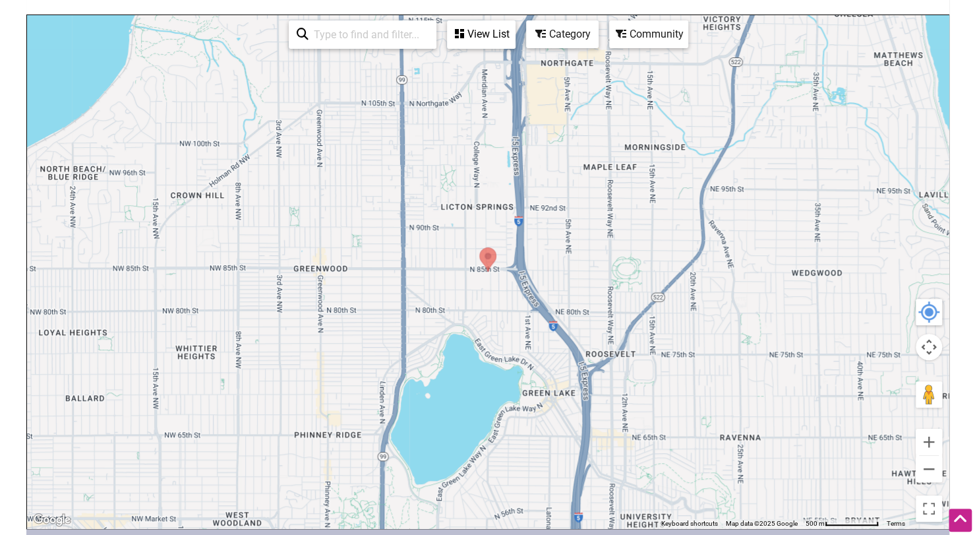
click at [467, 38] on div "View List" at bounding box center [481, 34] width 66 height 25
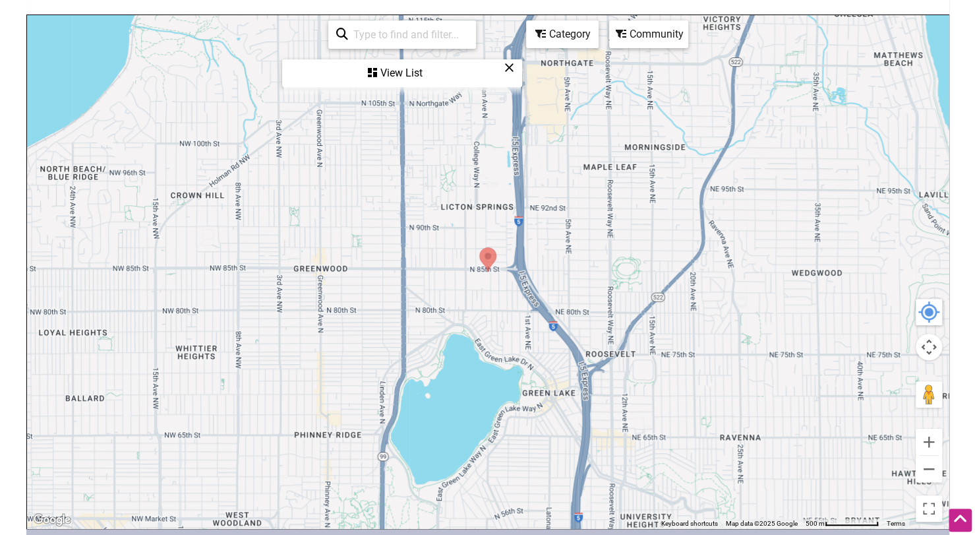
click at [514, 70] on div "View List" at bounding box center [401, 73] width 237 height 25
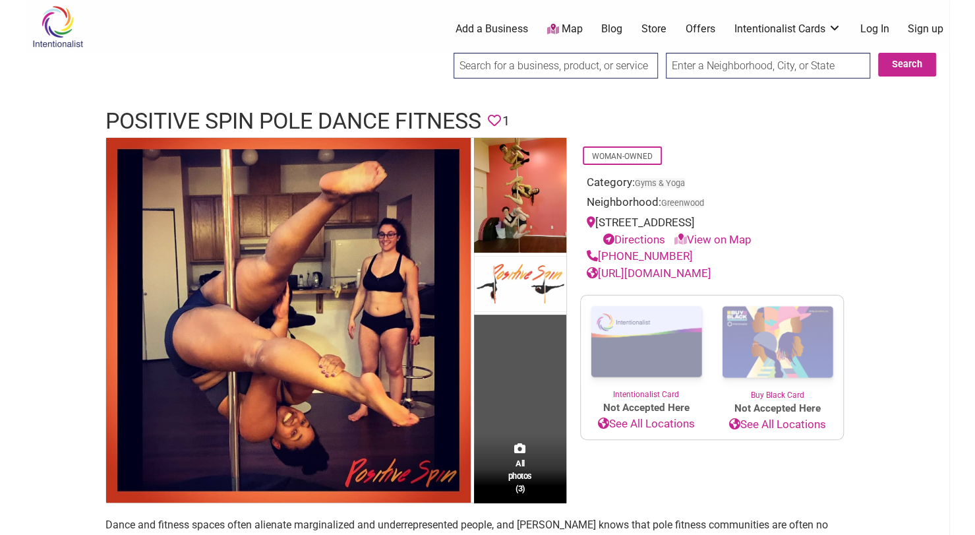
click at [685, 271] on link "https://positivespinpoledance.com/" at bounding box center [649, 272] width 125 height 13
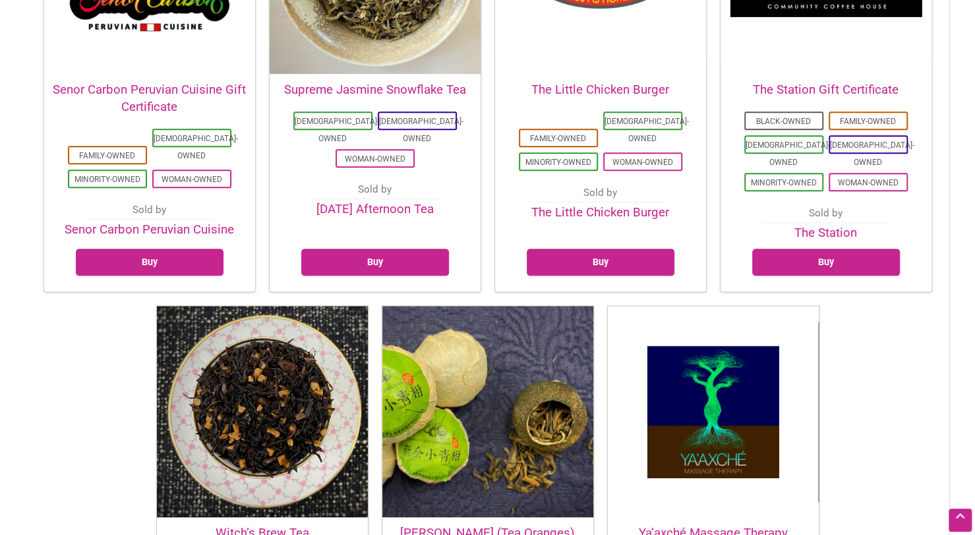
scroll to position [3230, 0]
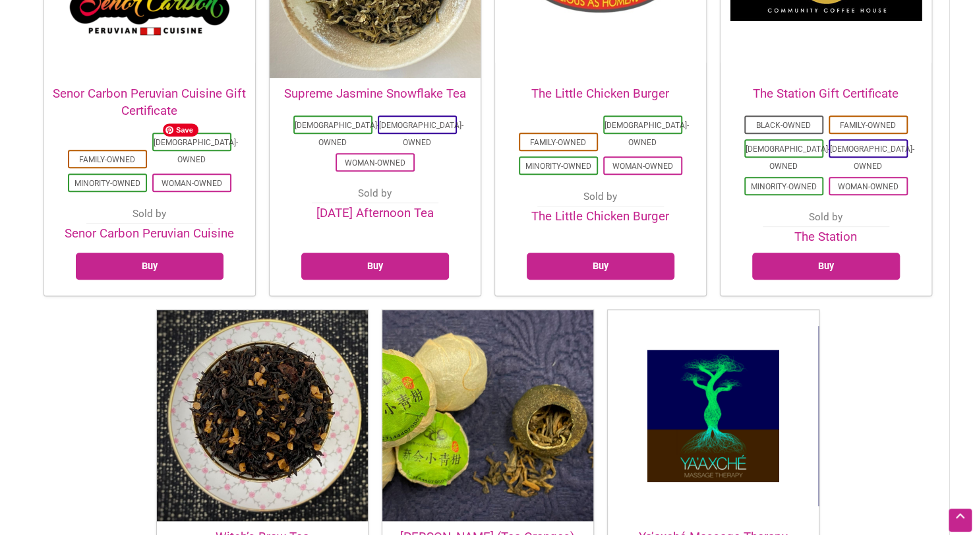
click at [264, 310] on img at bounding box center [262, 415] width 211 height 211
